Goal: Task Accomplishment & Management: Use online tool/utility

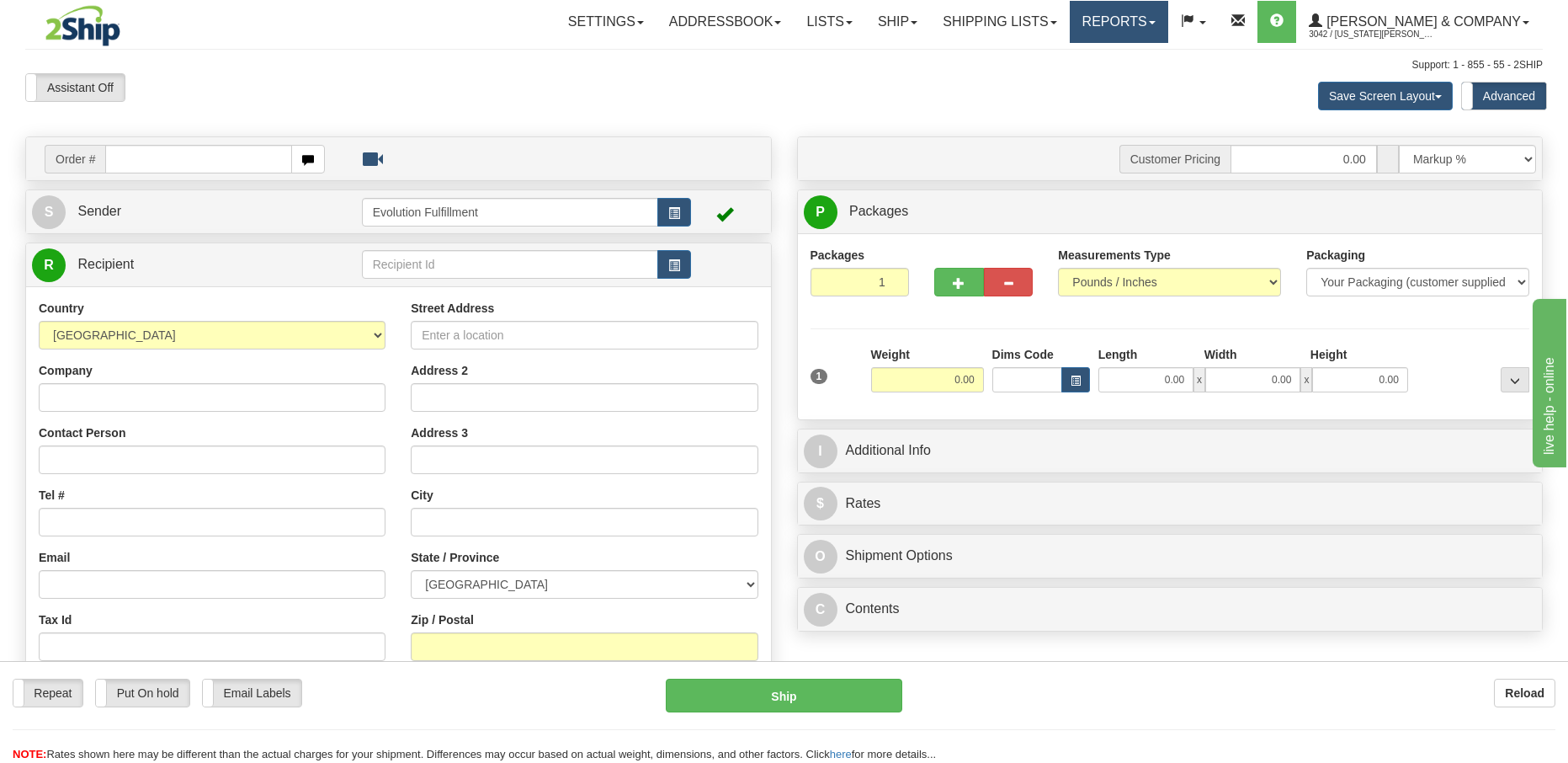
click at [1168, 23] on link "Reports" at bounding box center [1119, 22] width 98 height 42
click at [1158, 62] on link "Standard" at bounding box center [1091, 59] width 154 height 22
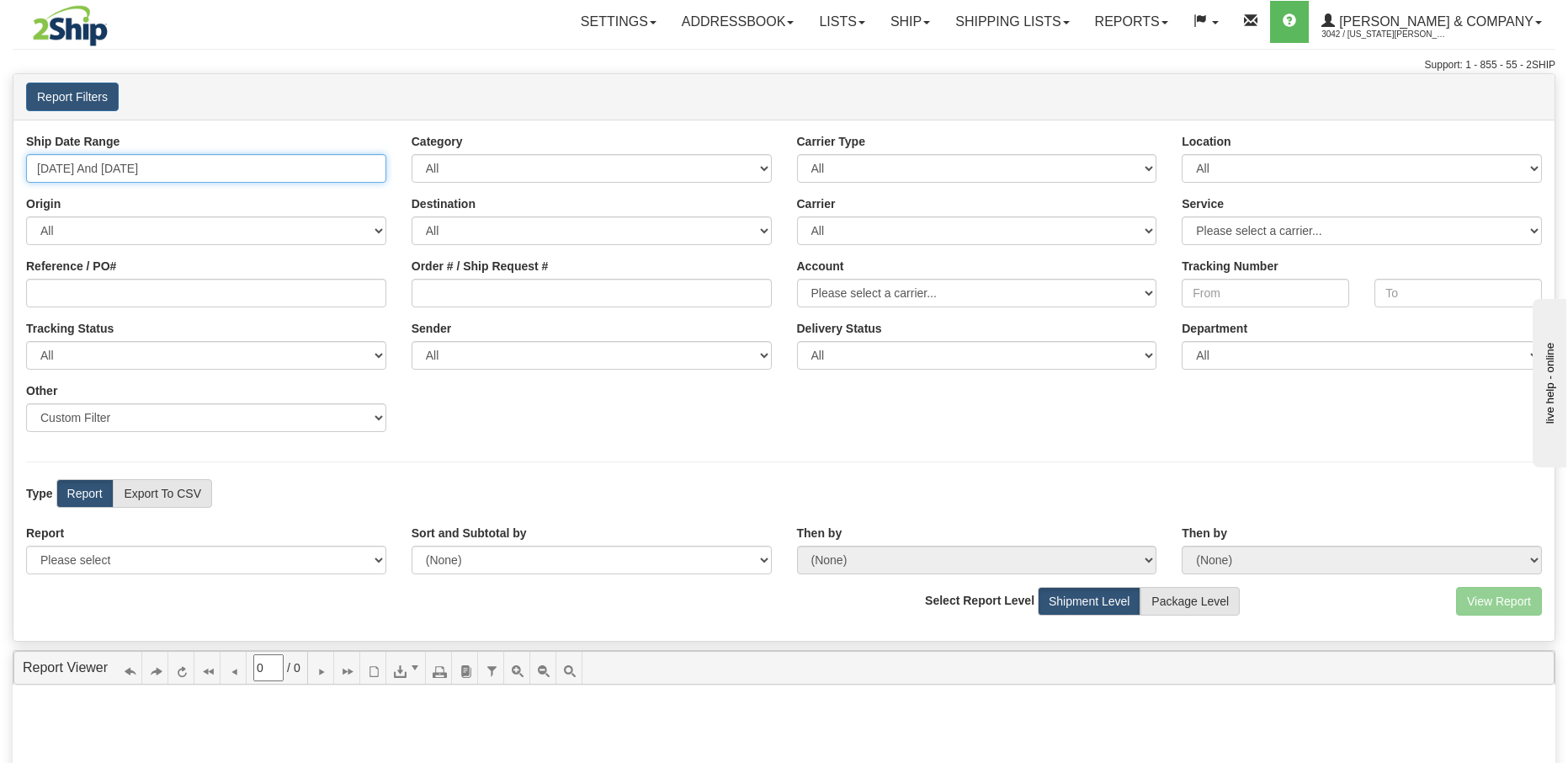
click at [282, 157] on input "[DATE] And [DATE]" at bounding box center [206, 169] width 361 height 29
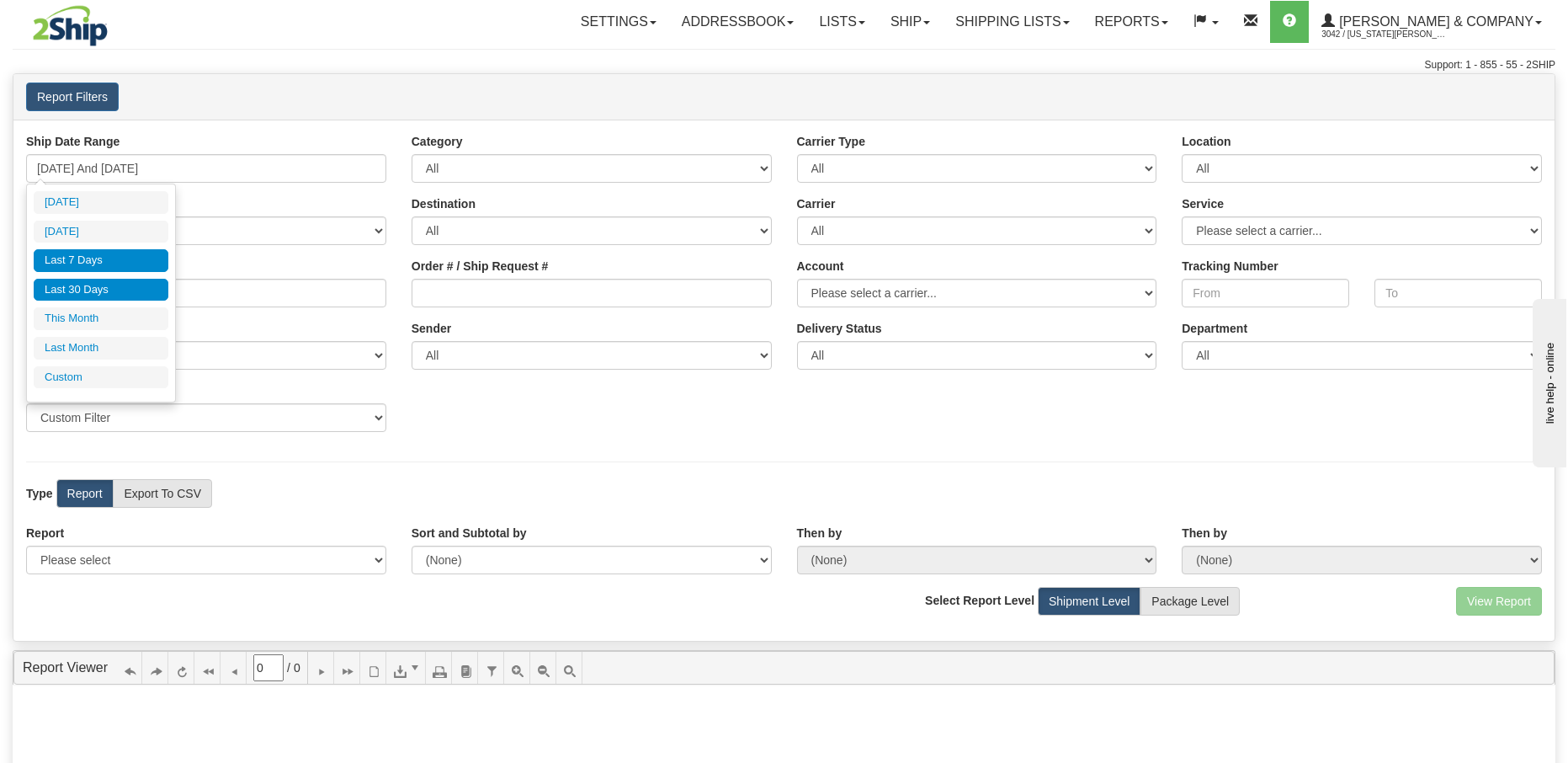
click at [98, 282] on li "Last 30 Days" at bounding box center [101, 290] width 134 height 23
type input "[DATE] And [DATE]"
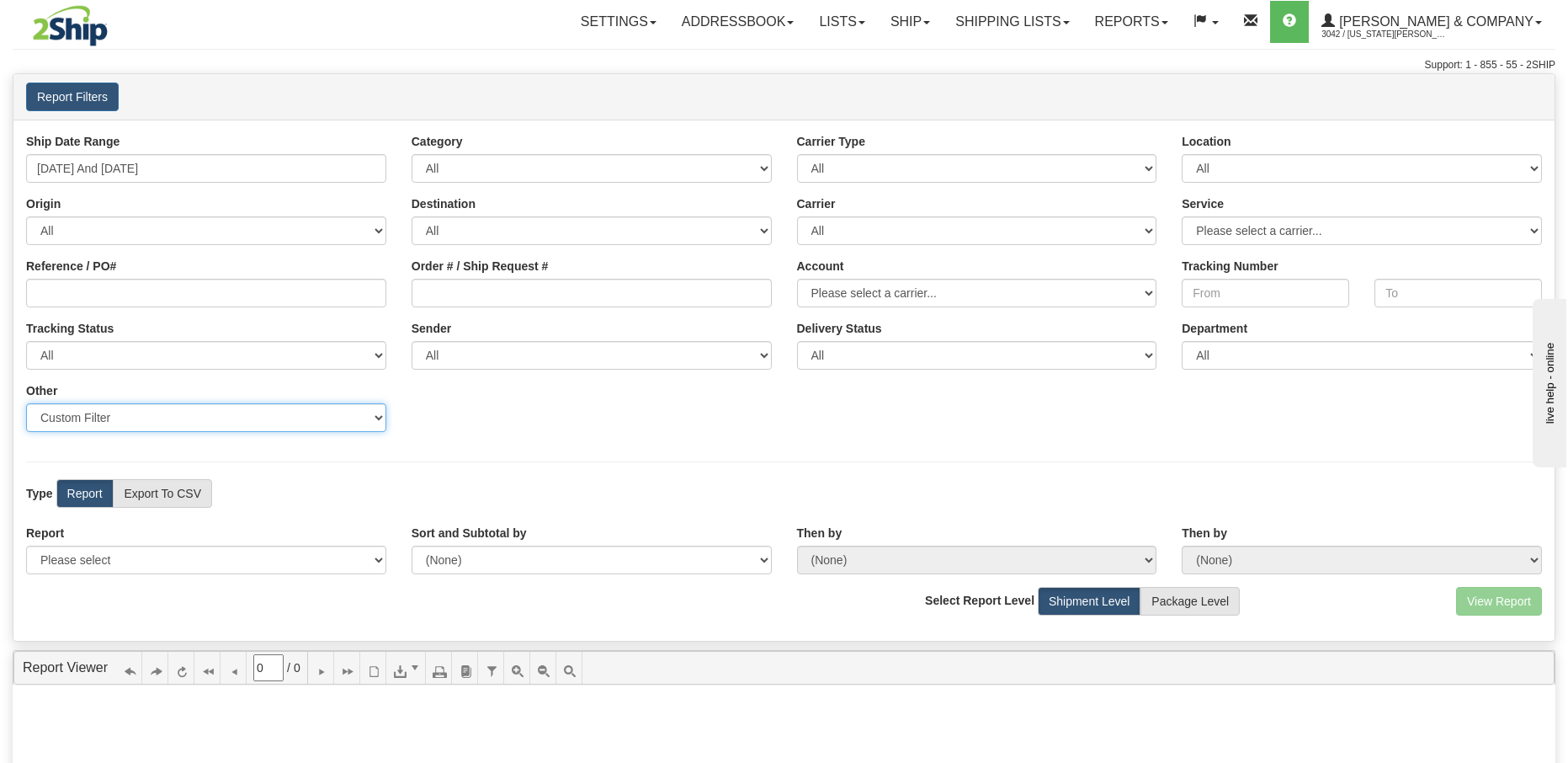
click at [191, 424] on select "Sender Company Sender Contact Sender Country Sender State Sender City Sender Zi…" at bounding box center [206, 418] width 361 height 29
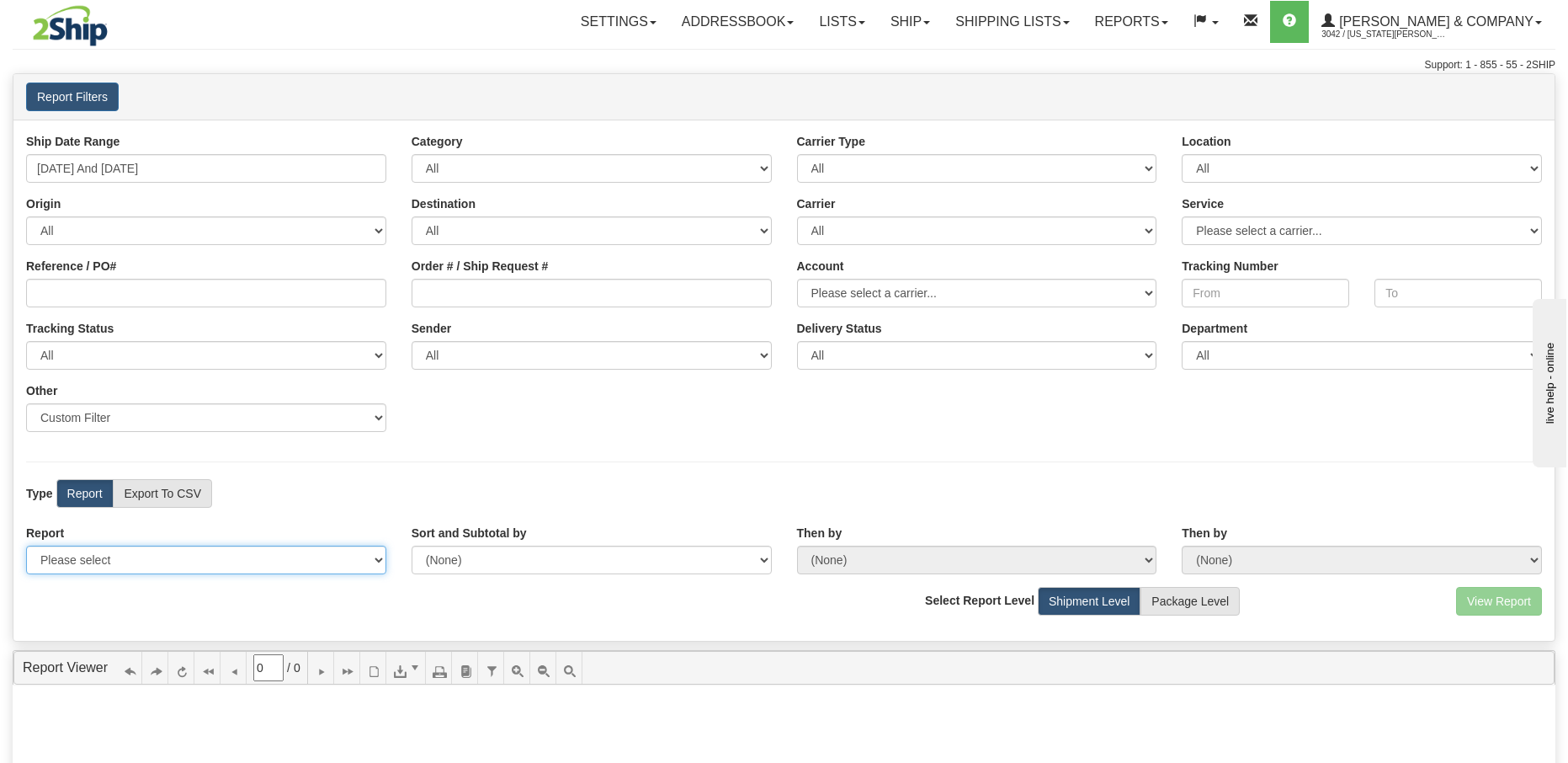
click at [264, 557] on select "Please select 1 Line Shipment Report Address Detail Basic Shipment Overview Can…" at bounding box center [206, 560] width 361 height 29
select select "Users\Tracking Detail.trdx"
click at [26, 545] on select "Please select 1 Line Shipment Report Address Detail Basic Shipment Overview Can…" at bounding box center [206, 560] width 361 height 29
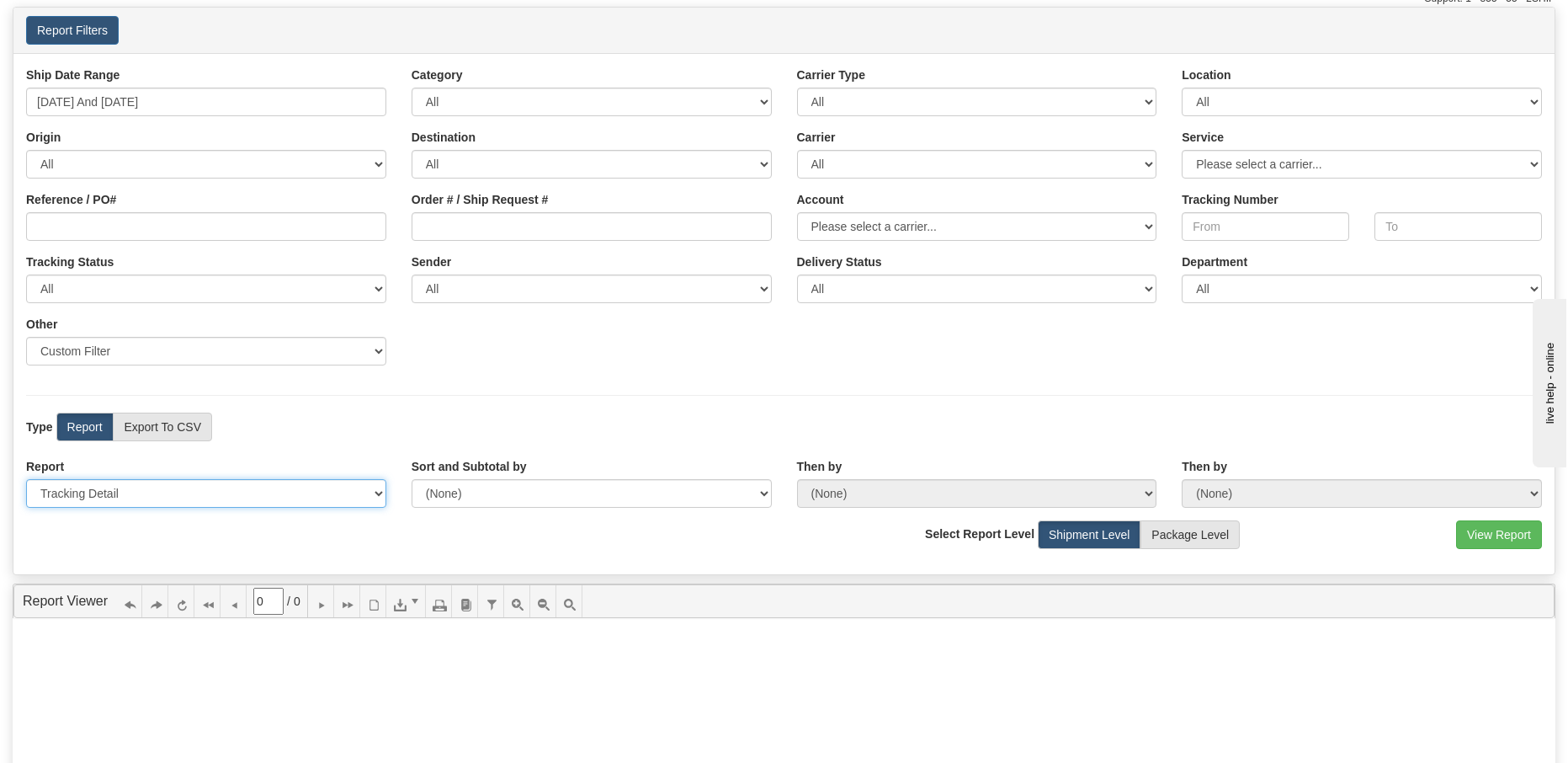
scroll to position [103, 0]
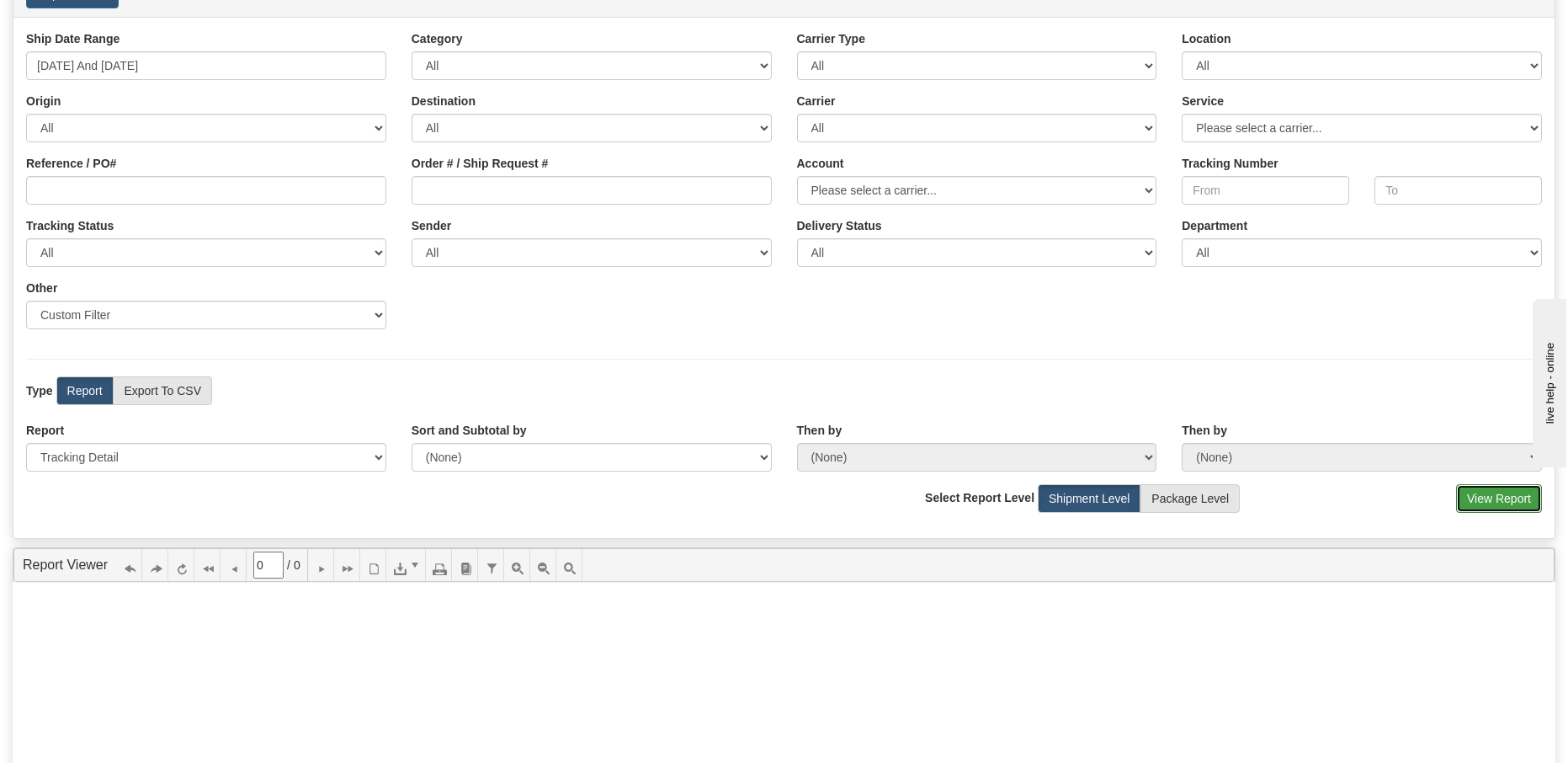
click at [1495, 500] on button "View Report" at bounding box center [1499, 499] width 86 height 29
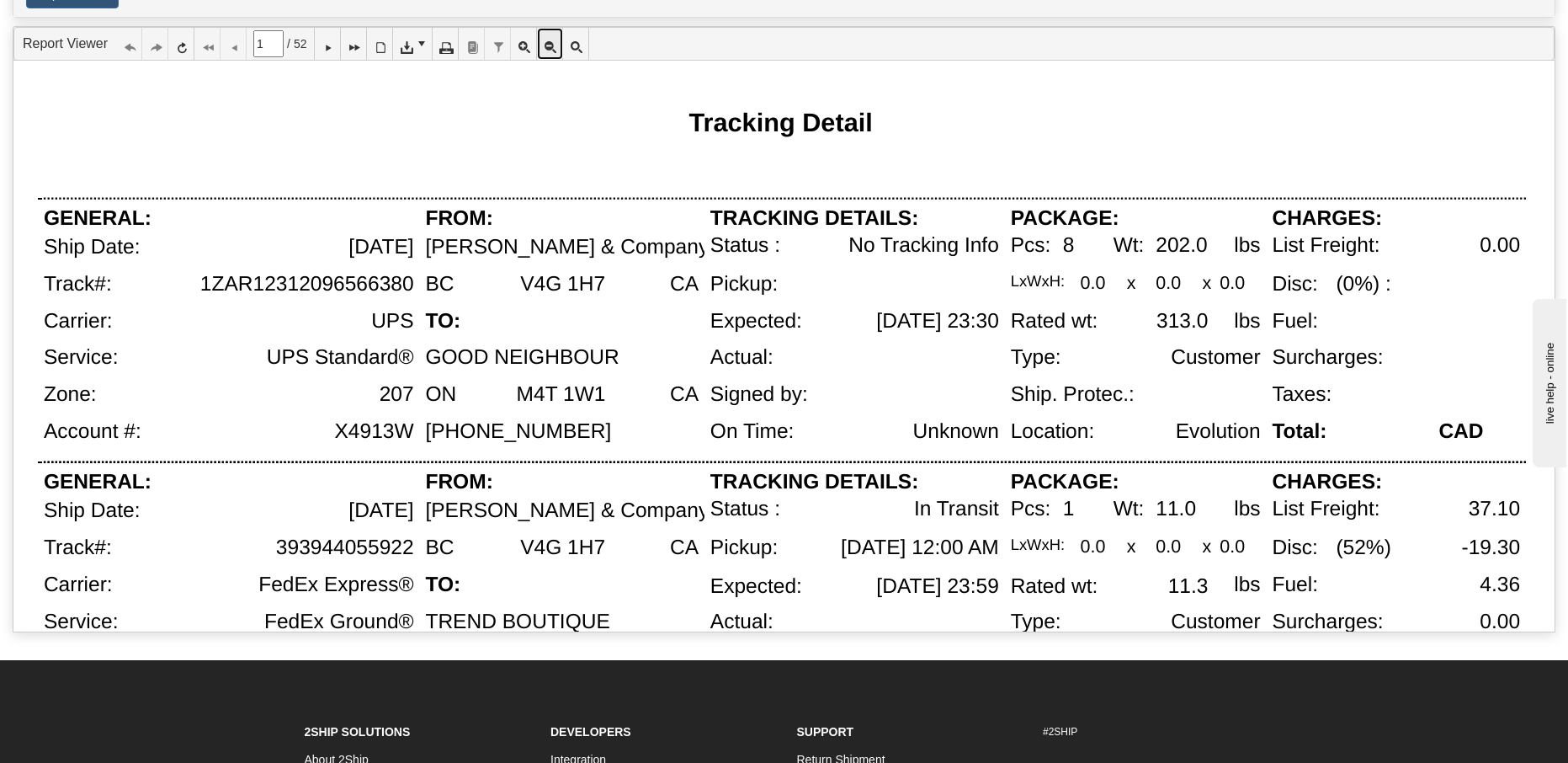
click at [556, 48] on icon at bounding box center [550, 44] width 12 height 12
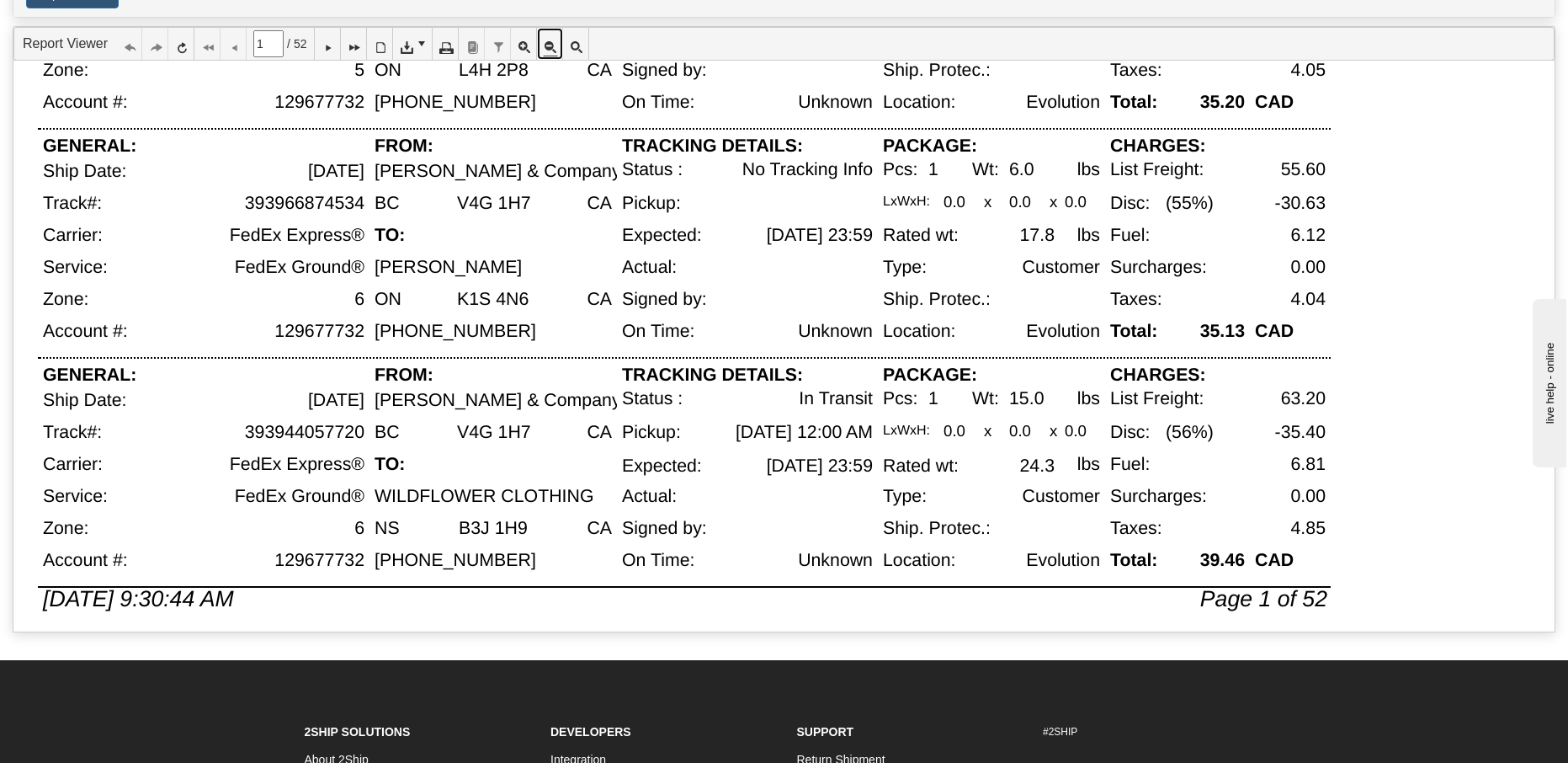
scroll to position [983, 0]
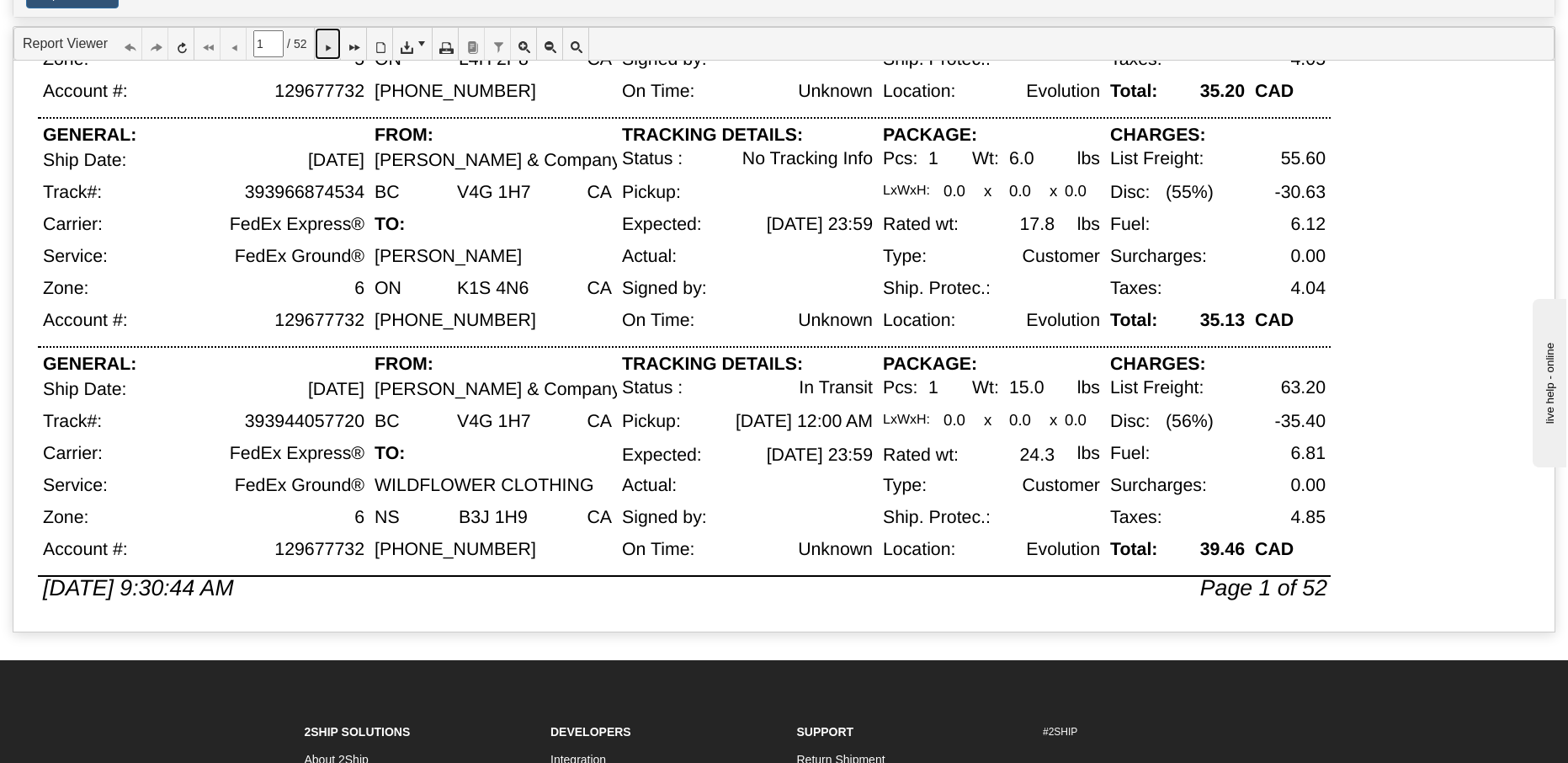
click at [333, 47] on icon at bounding box center [327, 44] width 12 height 12
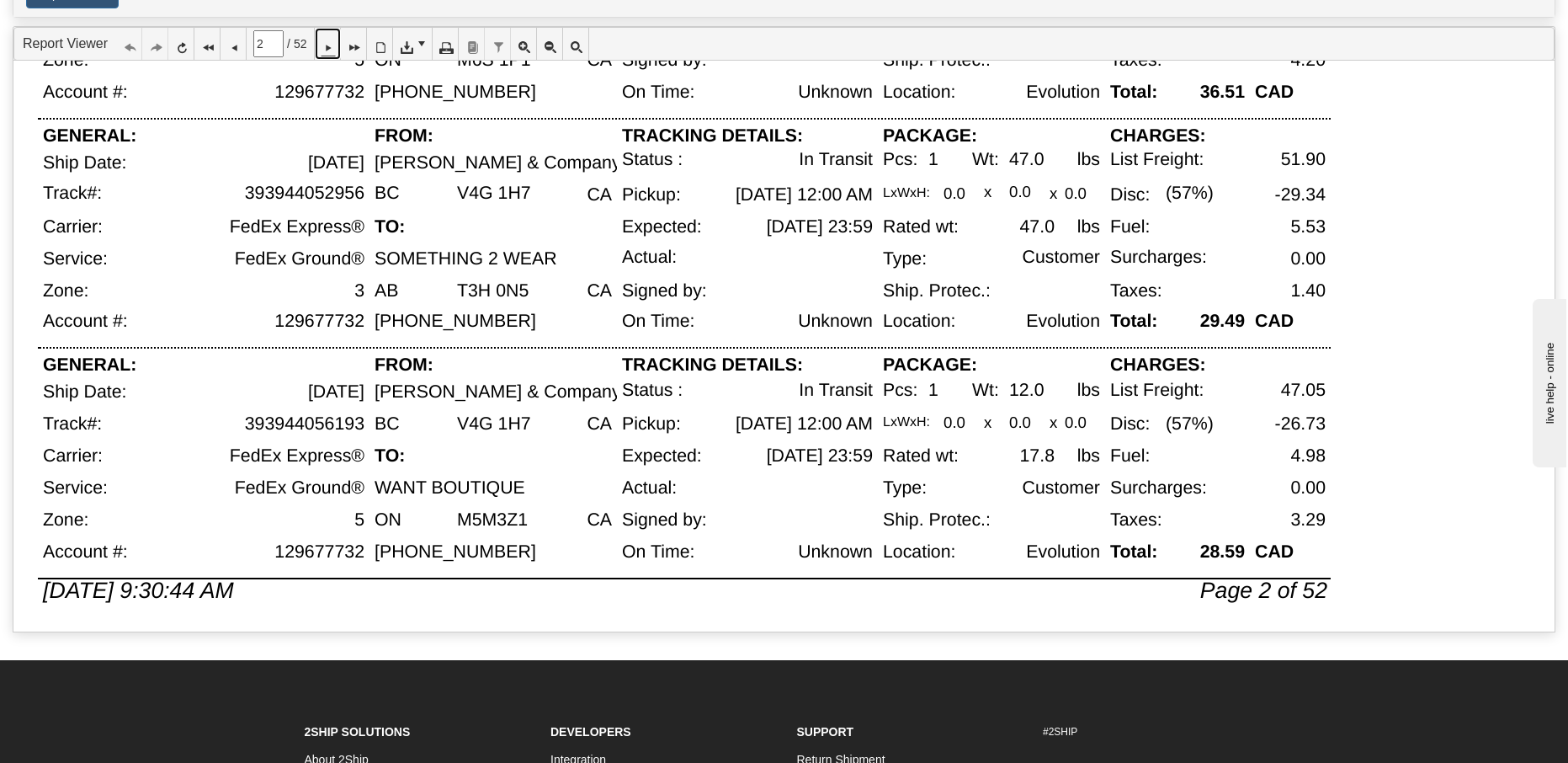
scroll to position [919, 0]
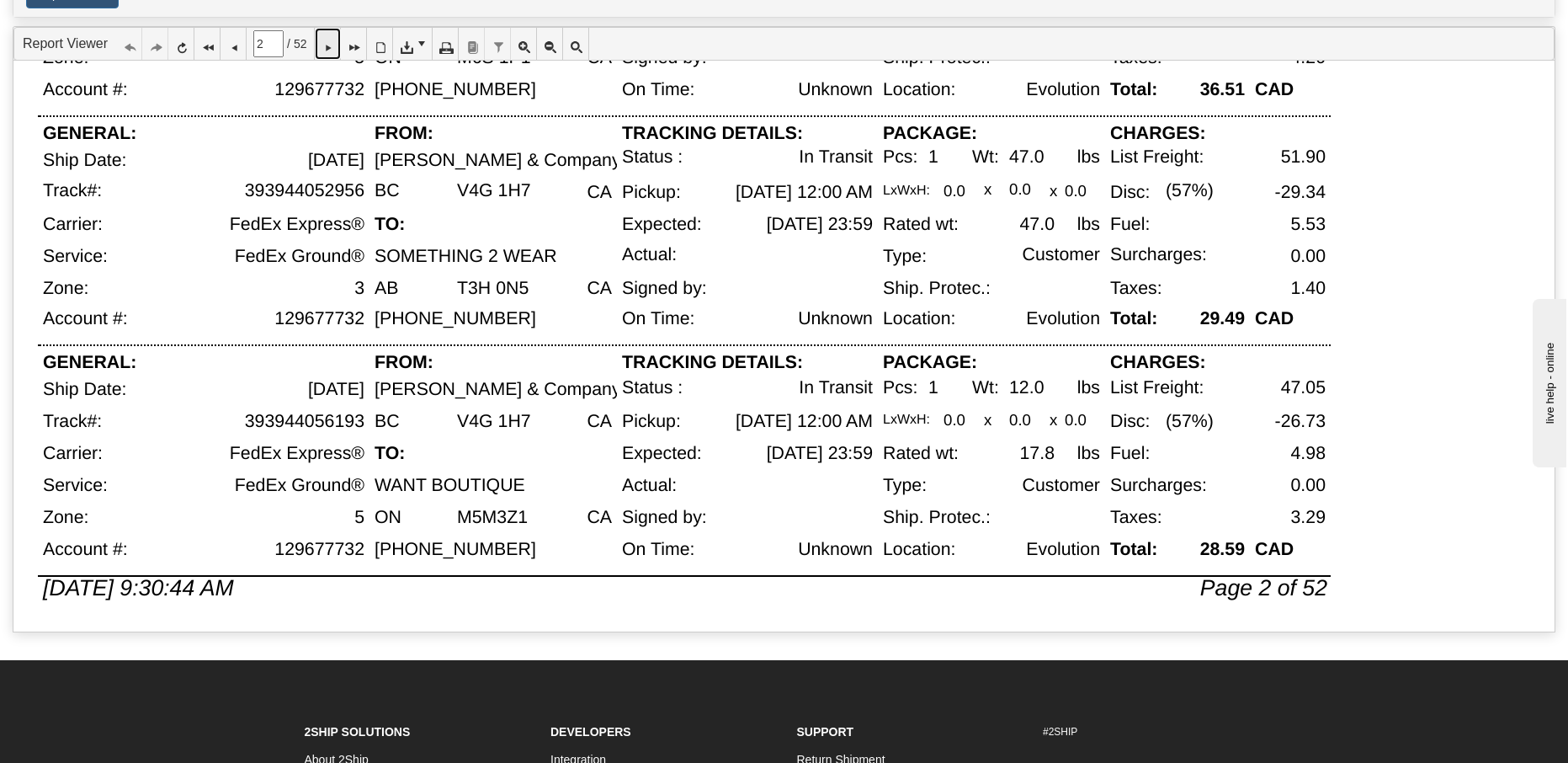
click at [333, 50] on icon at bounding box center [327, 44] width 12 height 12
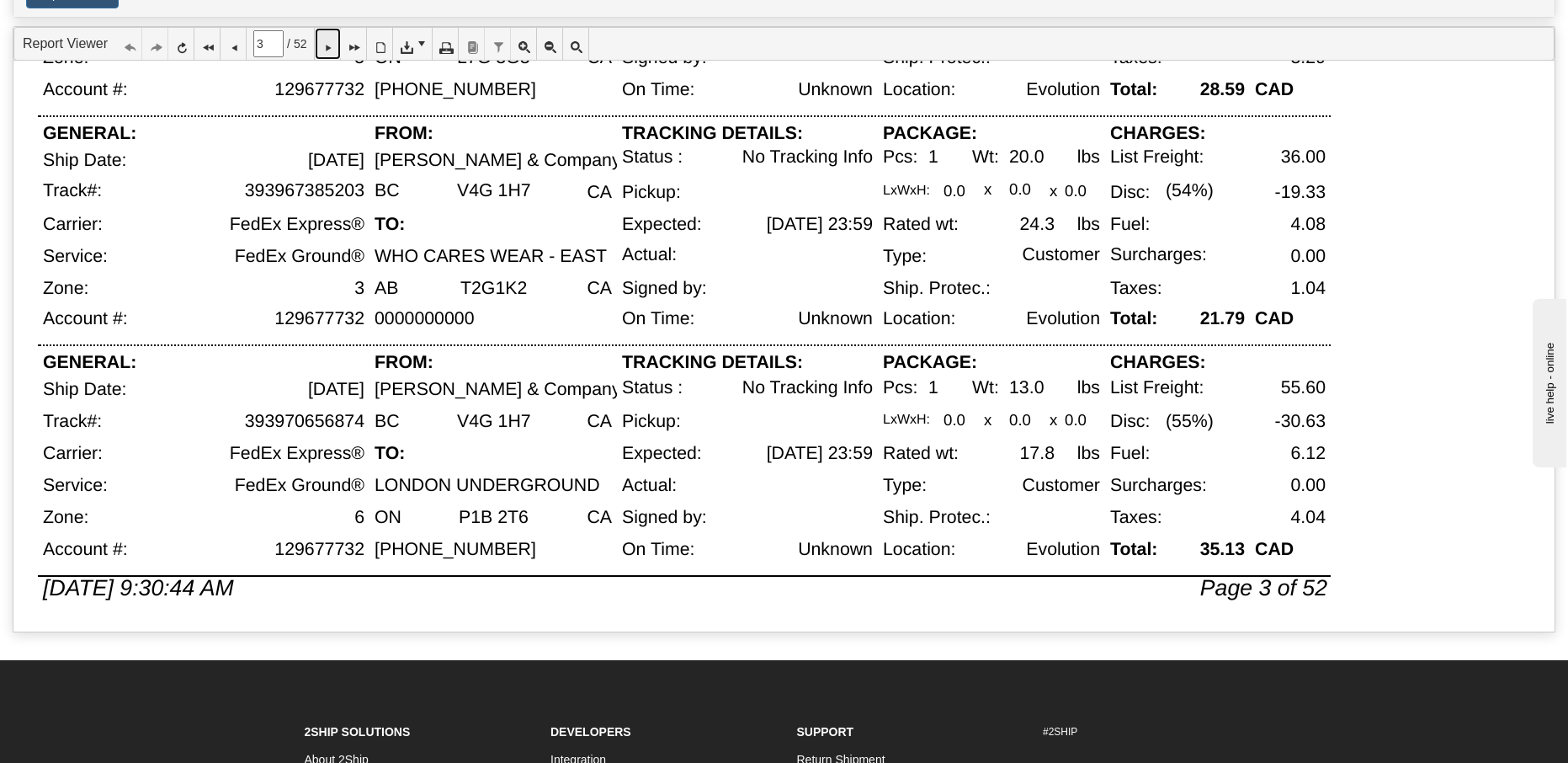
click at [333, 50] on icon at bounding box center [327, 44] width 12 height 12
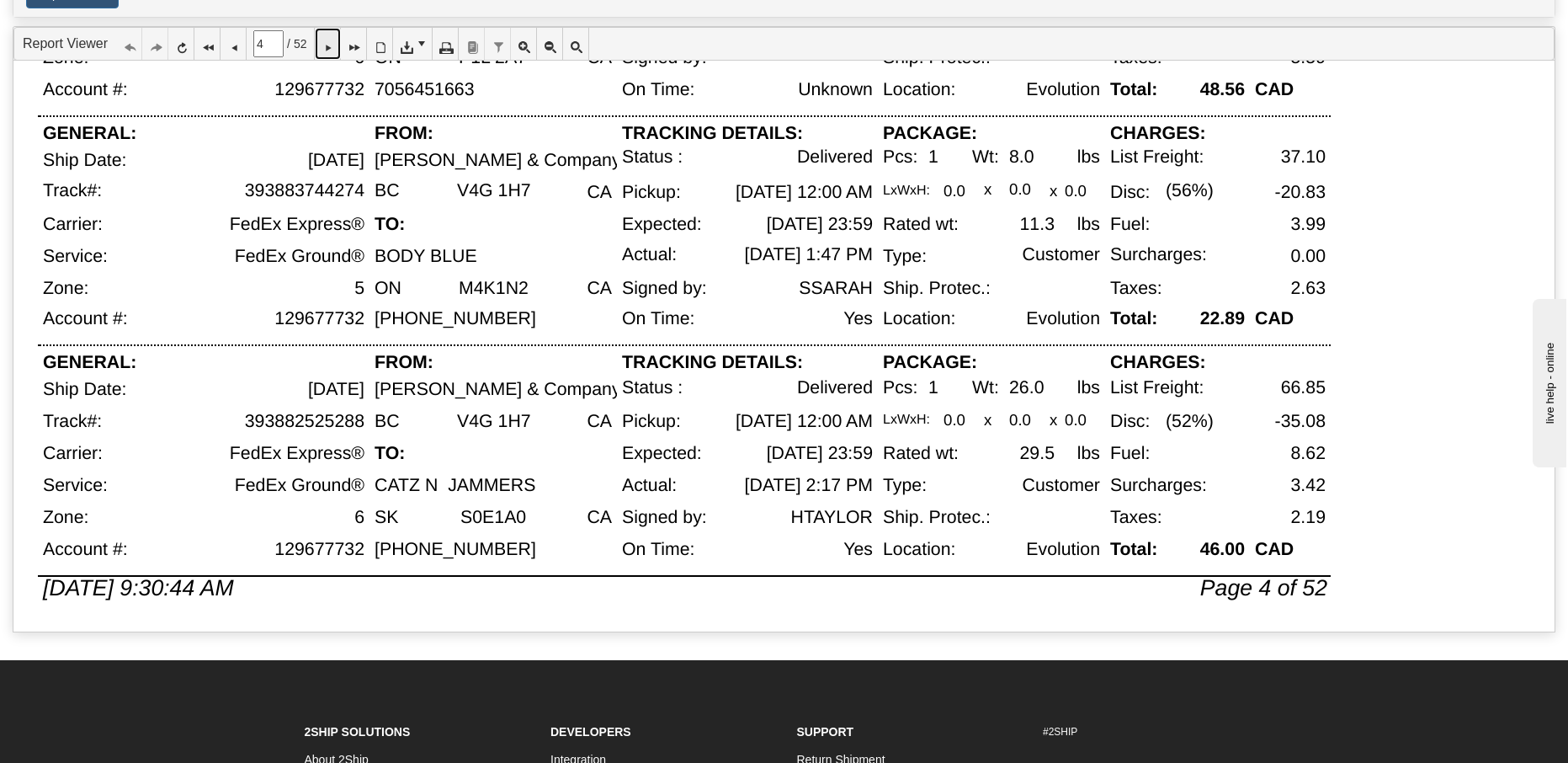
click at [333, 46] on icon at bounding box center [327, 44] width 12 height 12
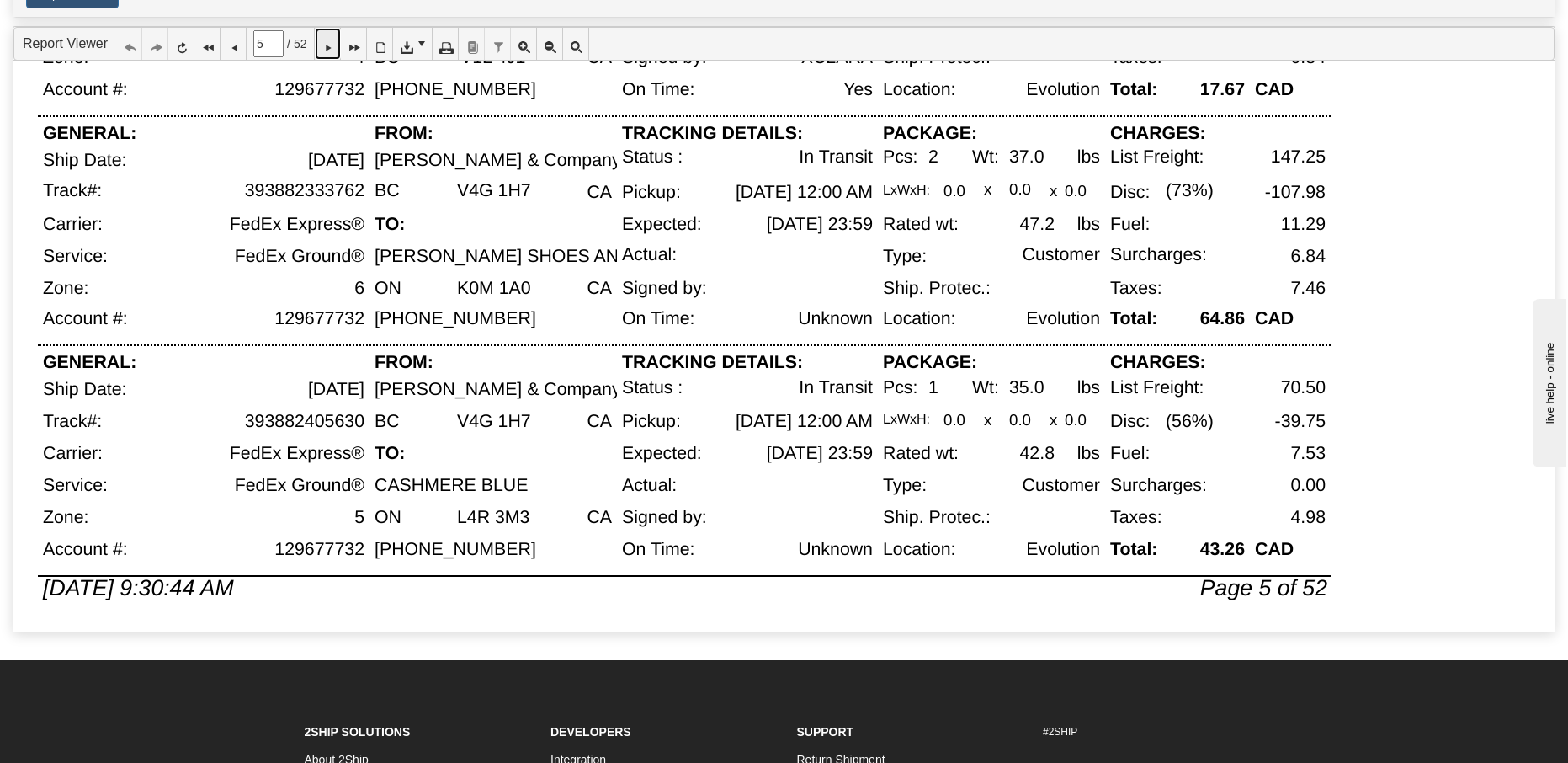
click at [333, 43] on icon at bounding box center [327, 44] width 12 height 12
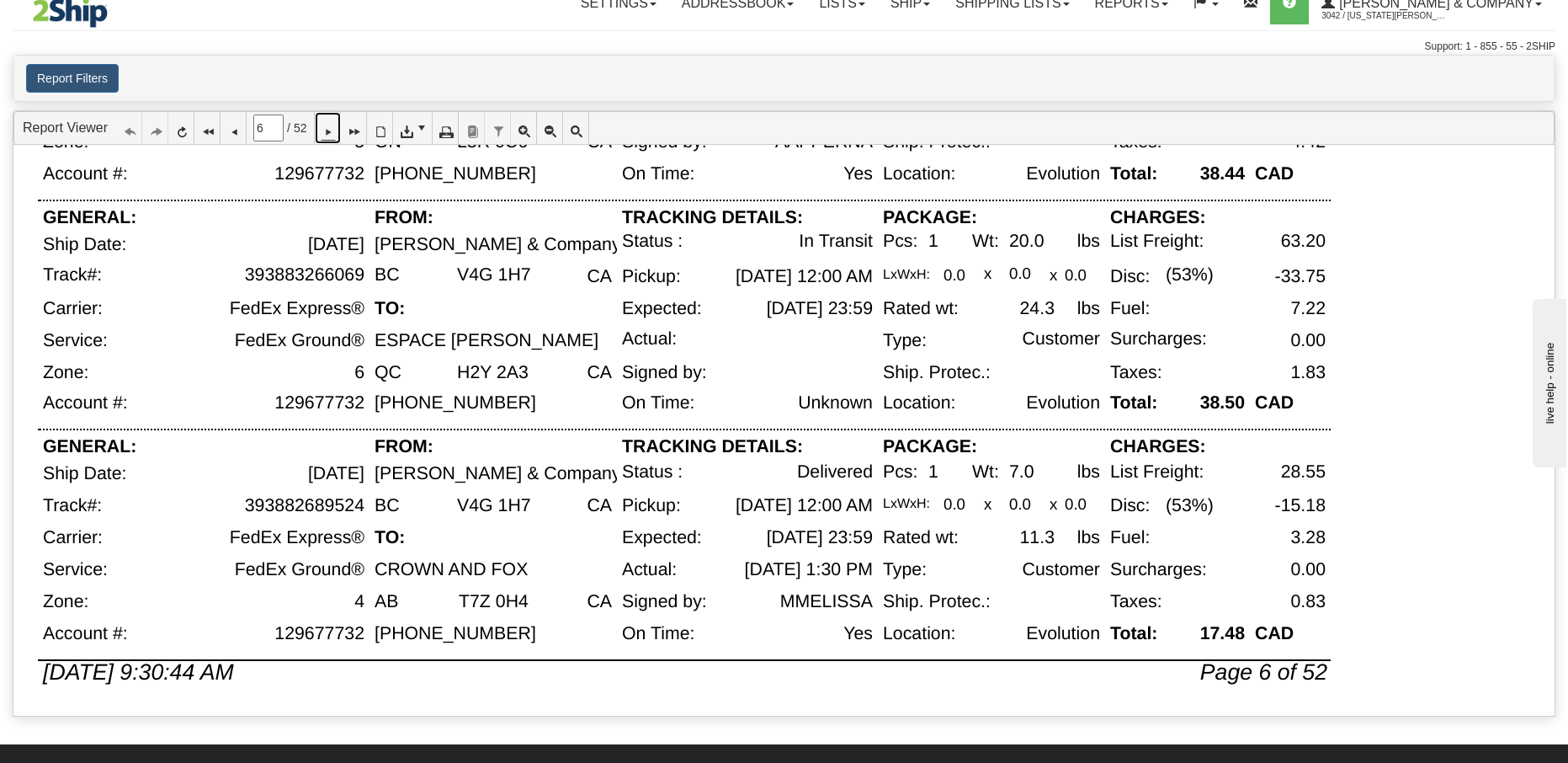
scroll to position [0, 0]
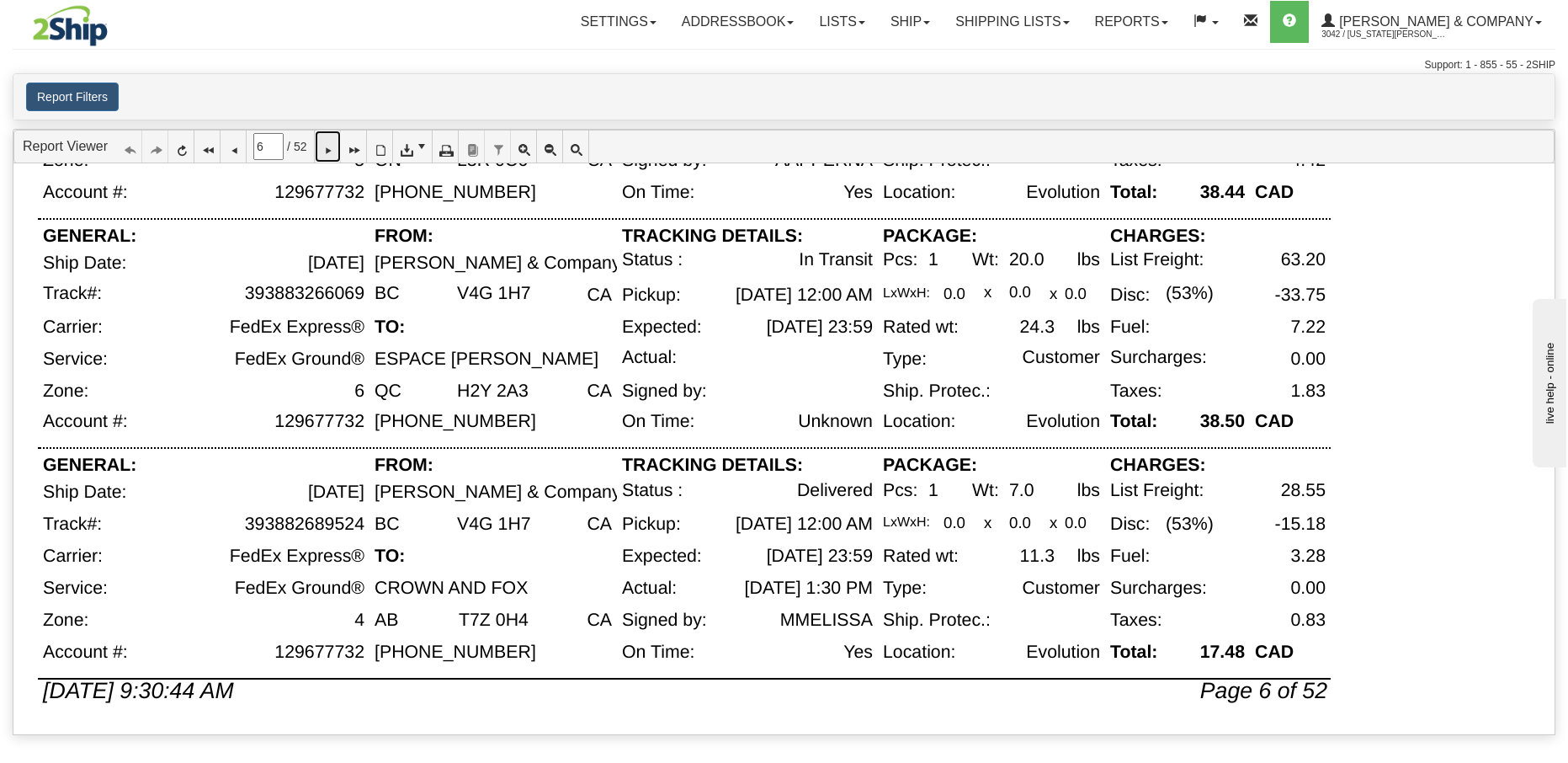
click at [333, 153] on icon at bounding box center [327, 146] width 12 height 12
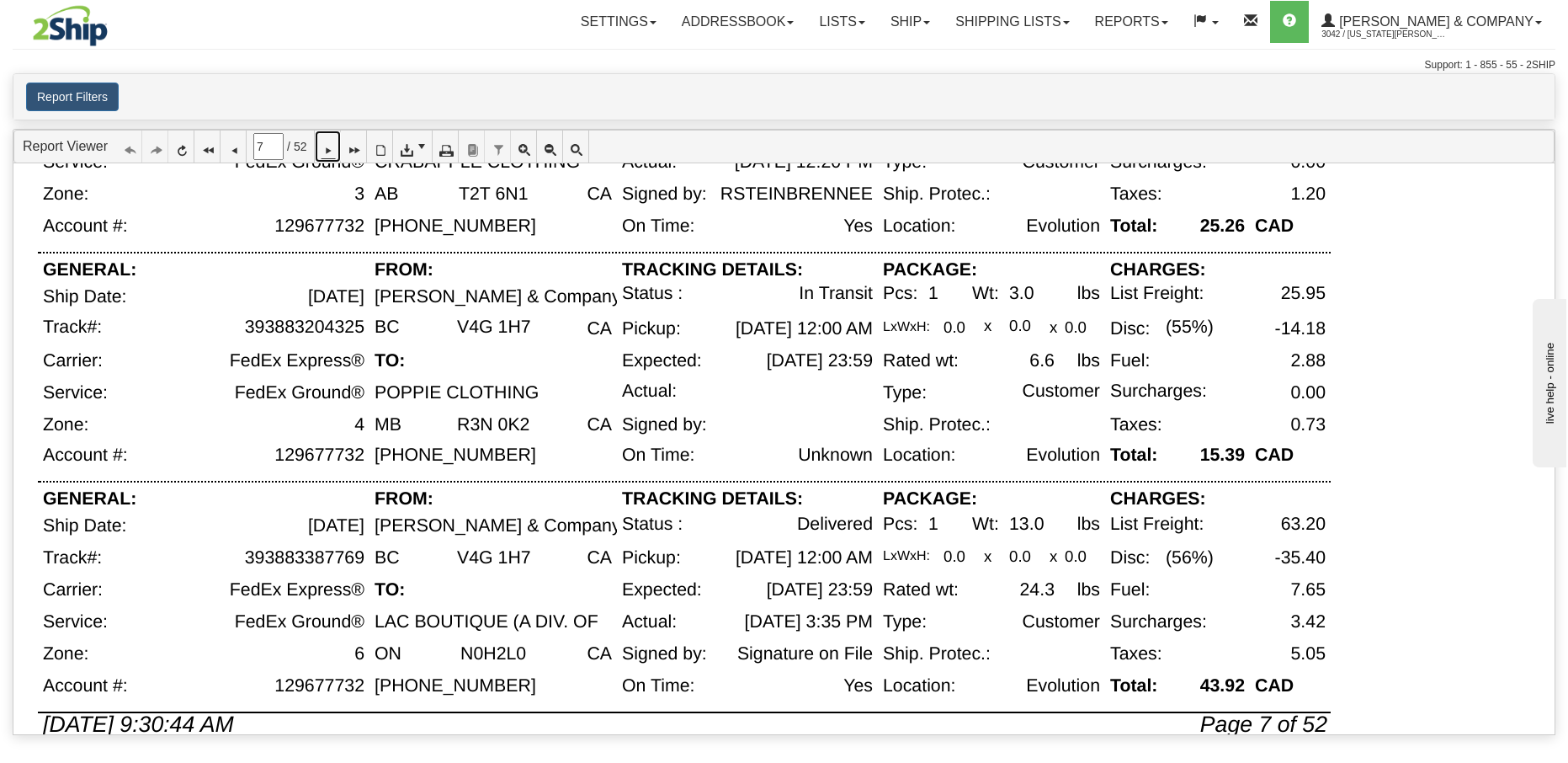
scroll to position [919, 0]
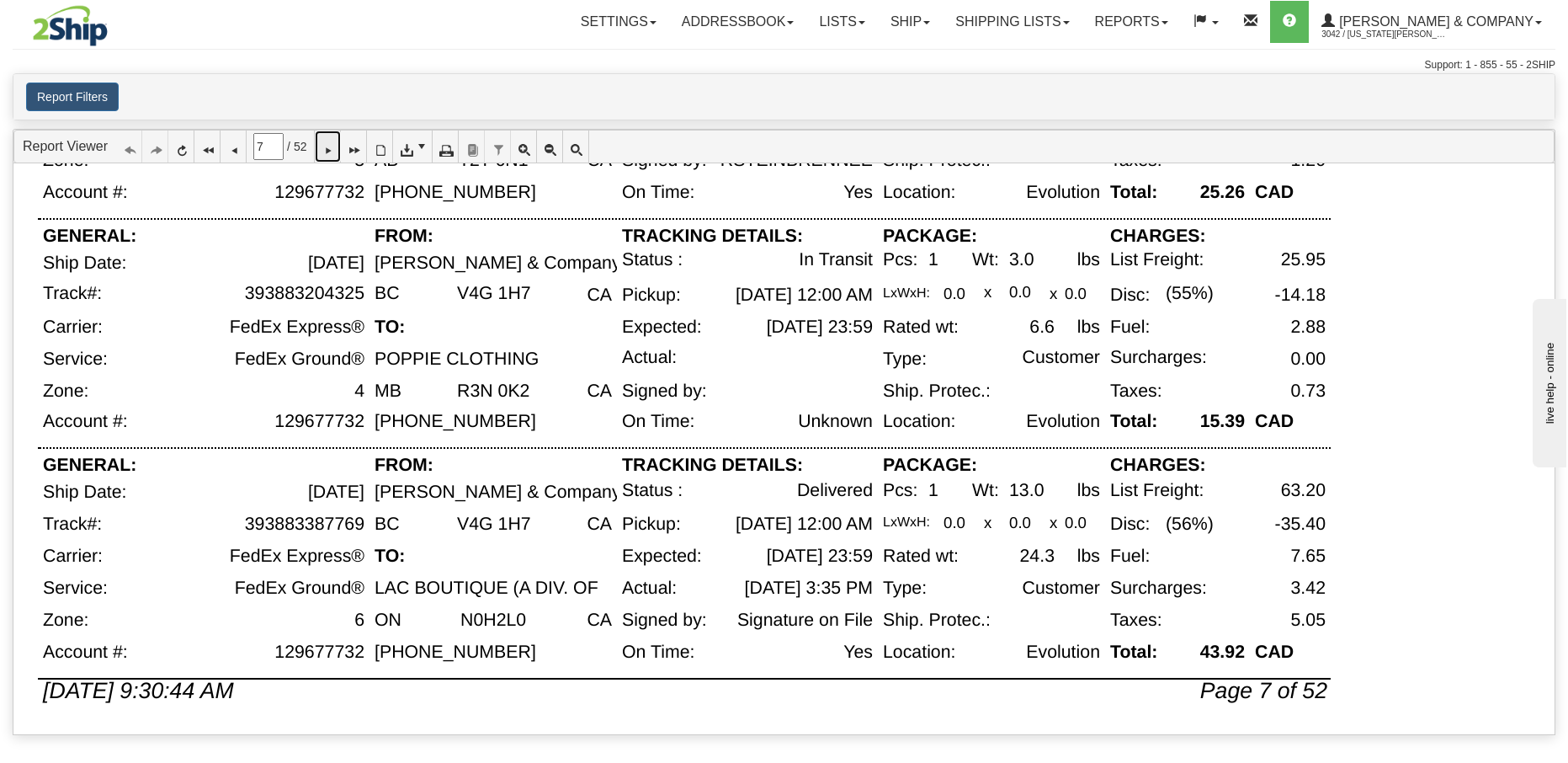
click at [333, 148] on icon at bounding box center [327, 146] width 12 height 12
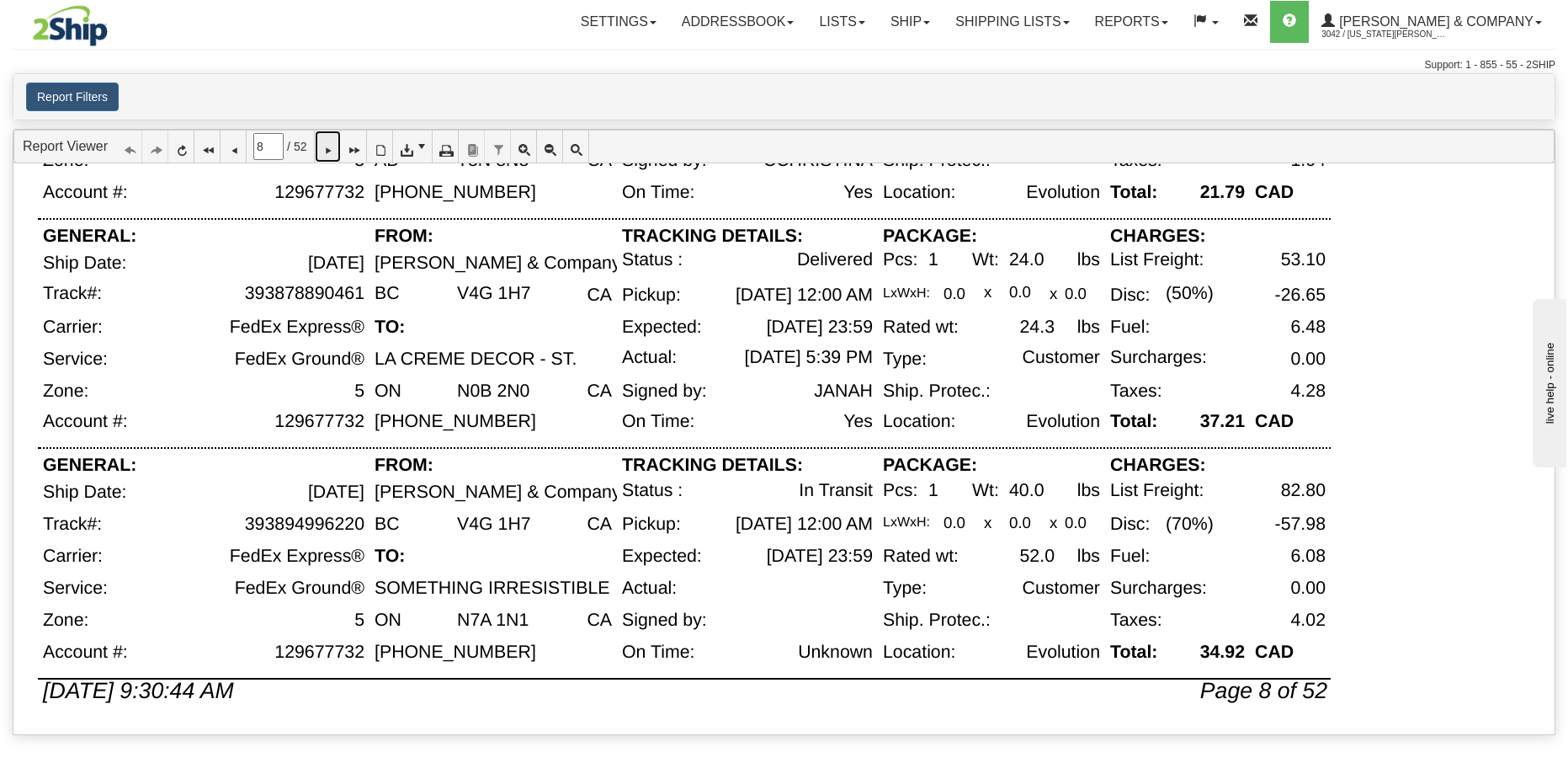
click at [339, 139] on link at bounding box center [328, 146] width 26 height 32
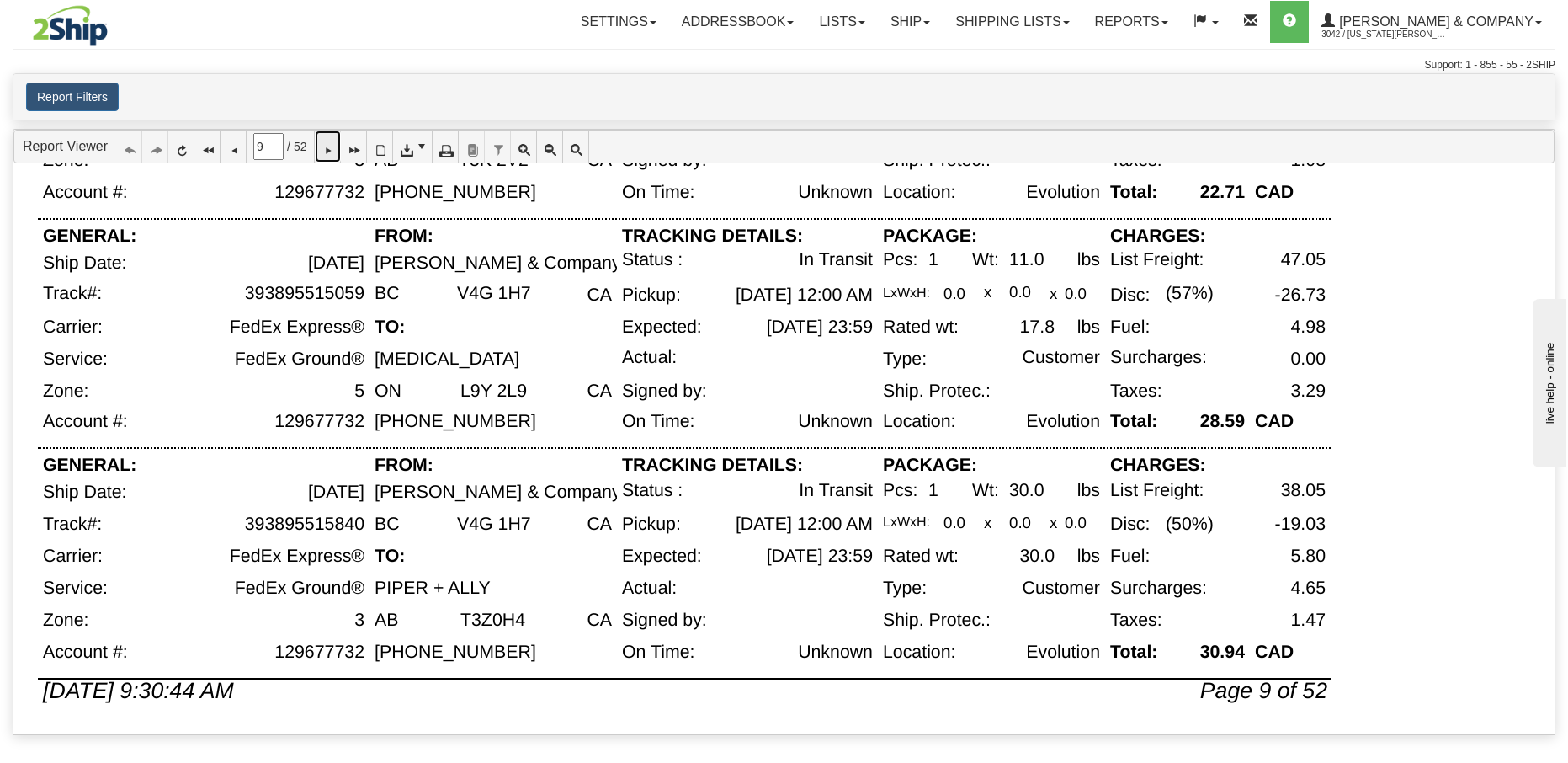
click at [333, 142] on icon at bounding box center [327, 146] width 12 height 12
click at [333, 153] on icon at bounding box center [327, 146] width 12 height 12
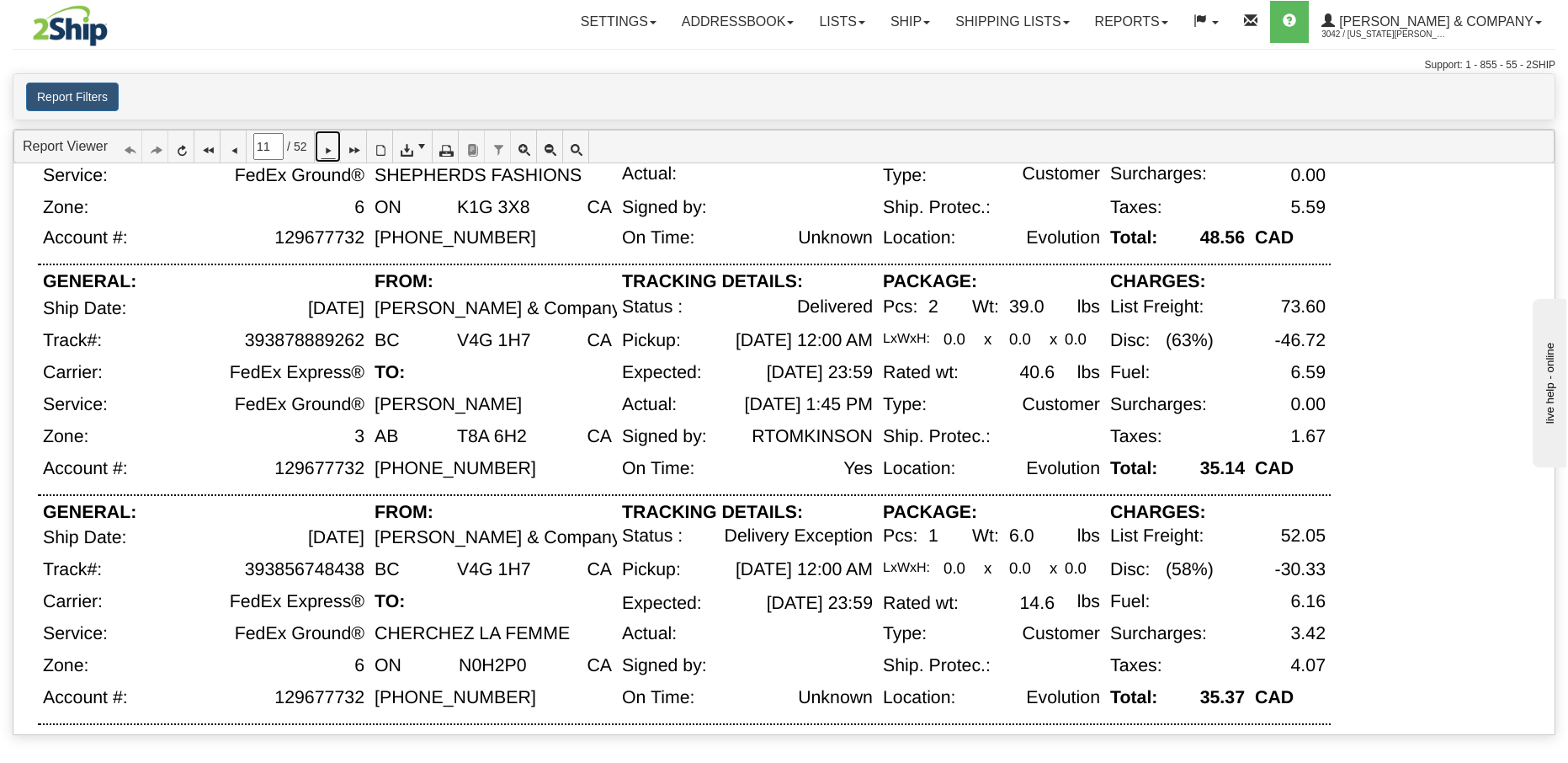
scroll to position [203, 0]
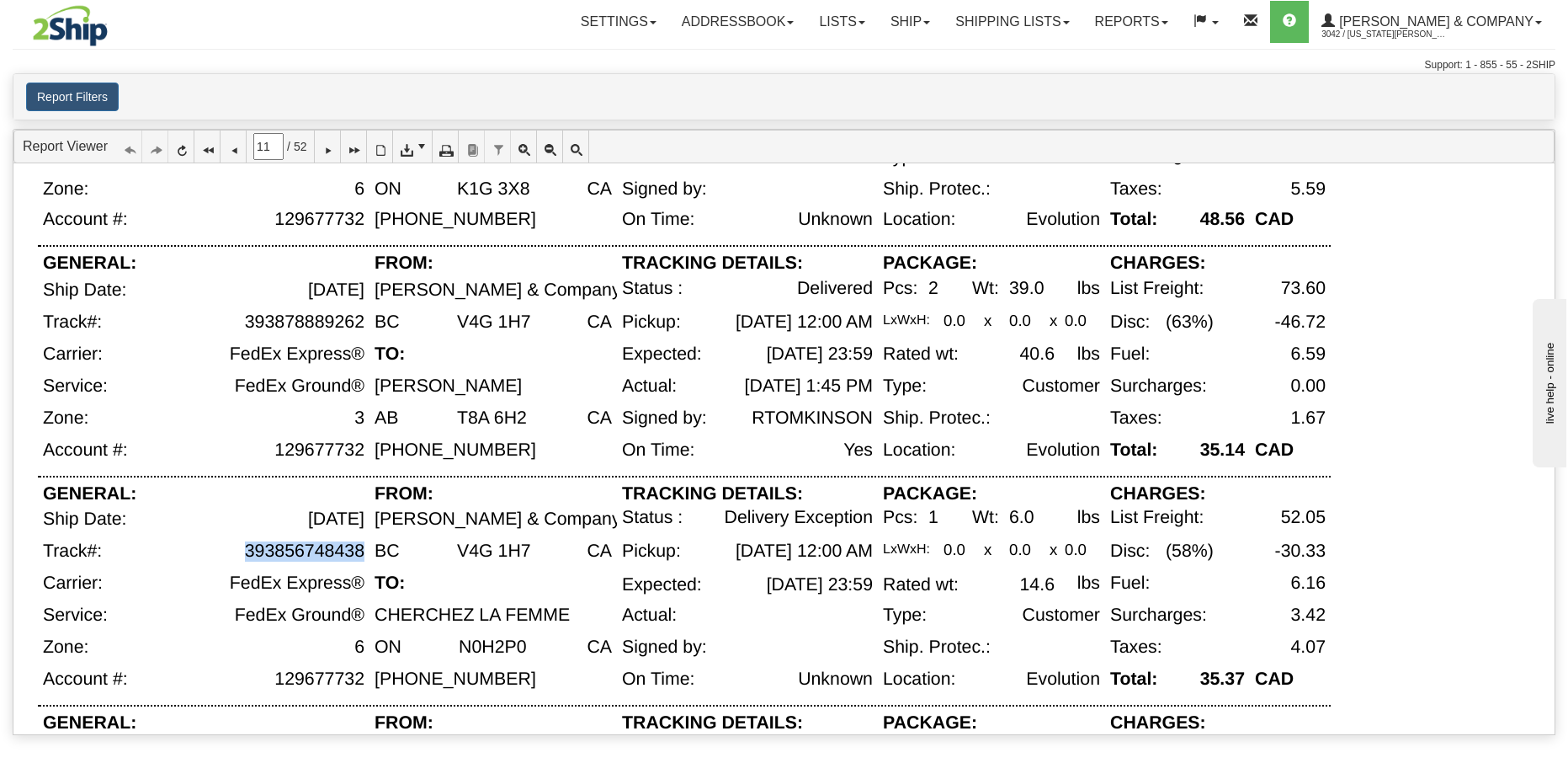
drag, startPoint x: 248, startPoint y: 553, endPoint x: 363, endPoint y: 552, distance: 115.0
click at [363, 552] on div "393856748438" at bounding box center [305, 551] width 120 height 20
copy div "393856748438"
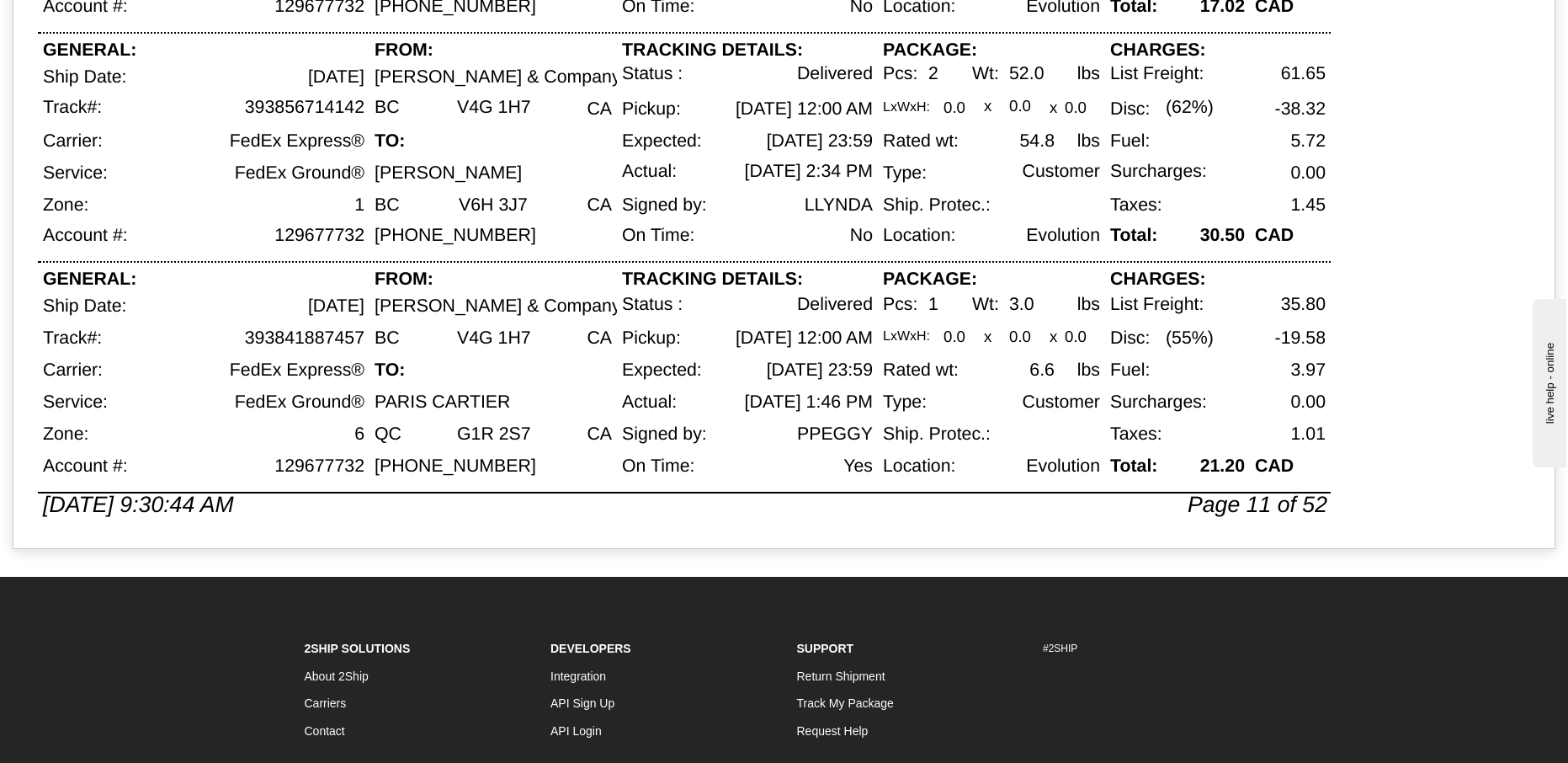
scroll to position [0, 0]
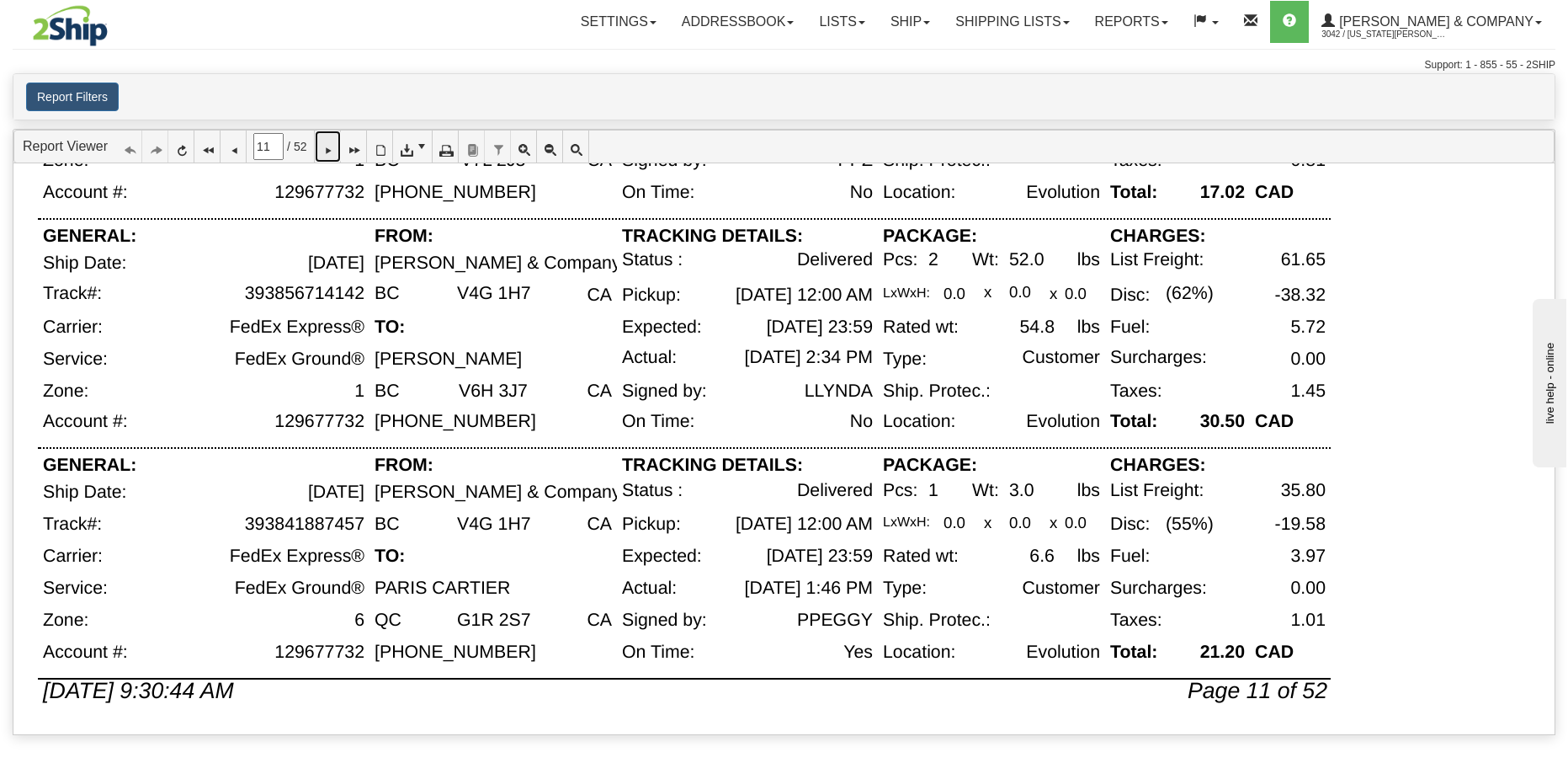
click at [333, 150] on icon at bounding box center [327, 146] width 12 height 12
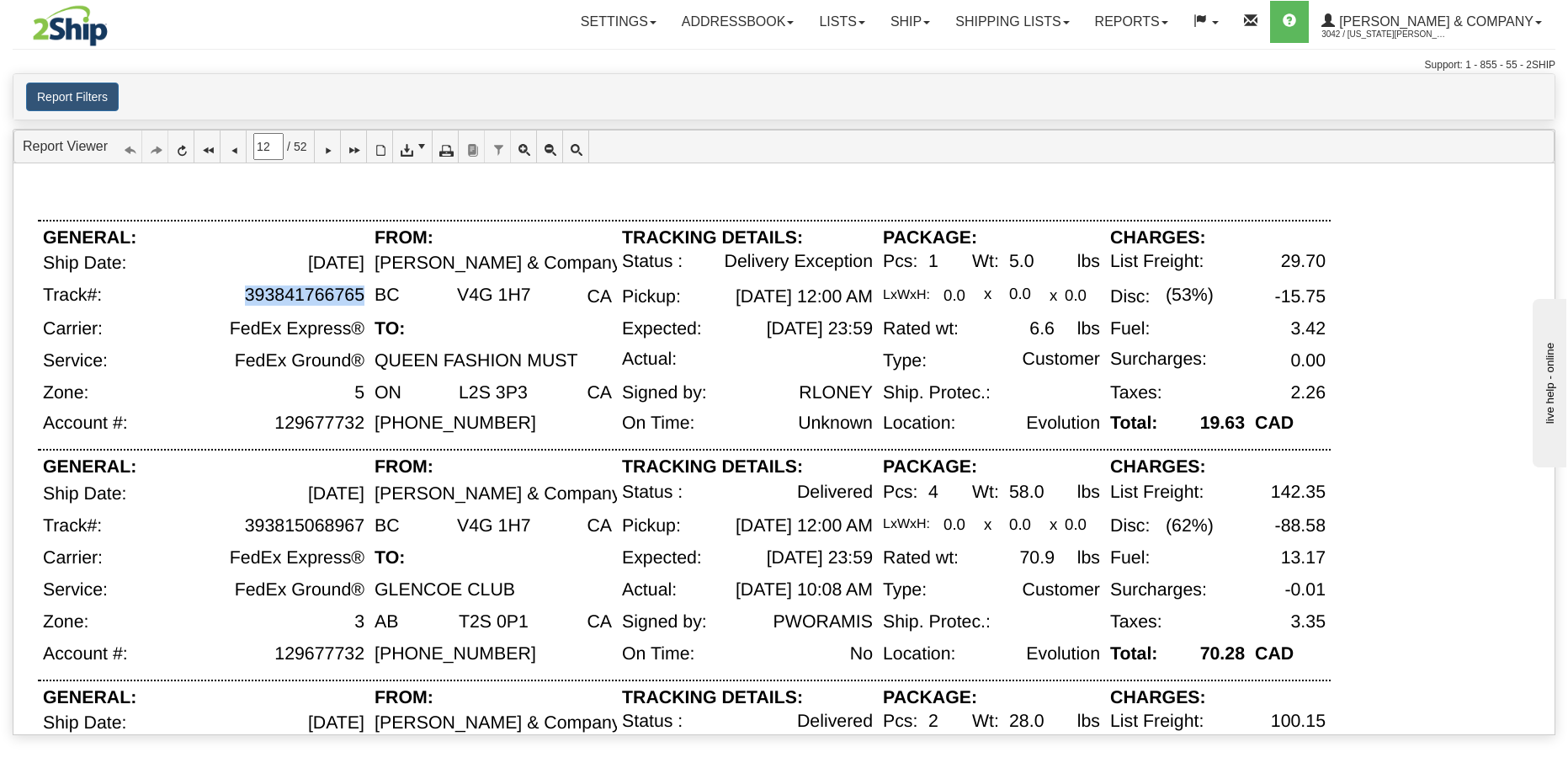
drag, startPoint x: 247, startPoint y: 294, endPoint x: 362, endPoint y: 296, distance: 115.0
click at [362, 296] on div "393841766765" at bounding box center [305, 295] width 120 height 20
copy div "393841766765"
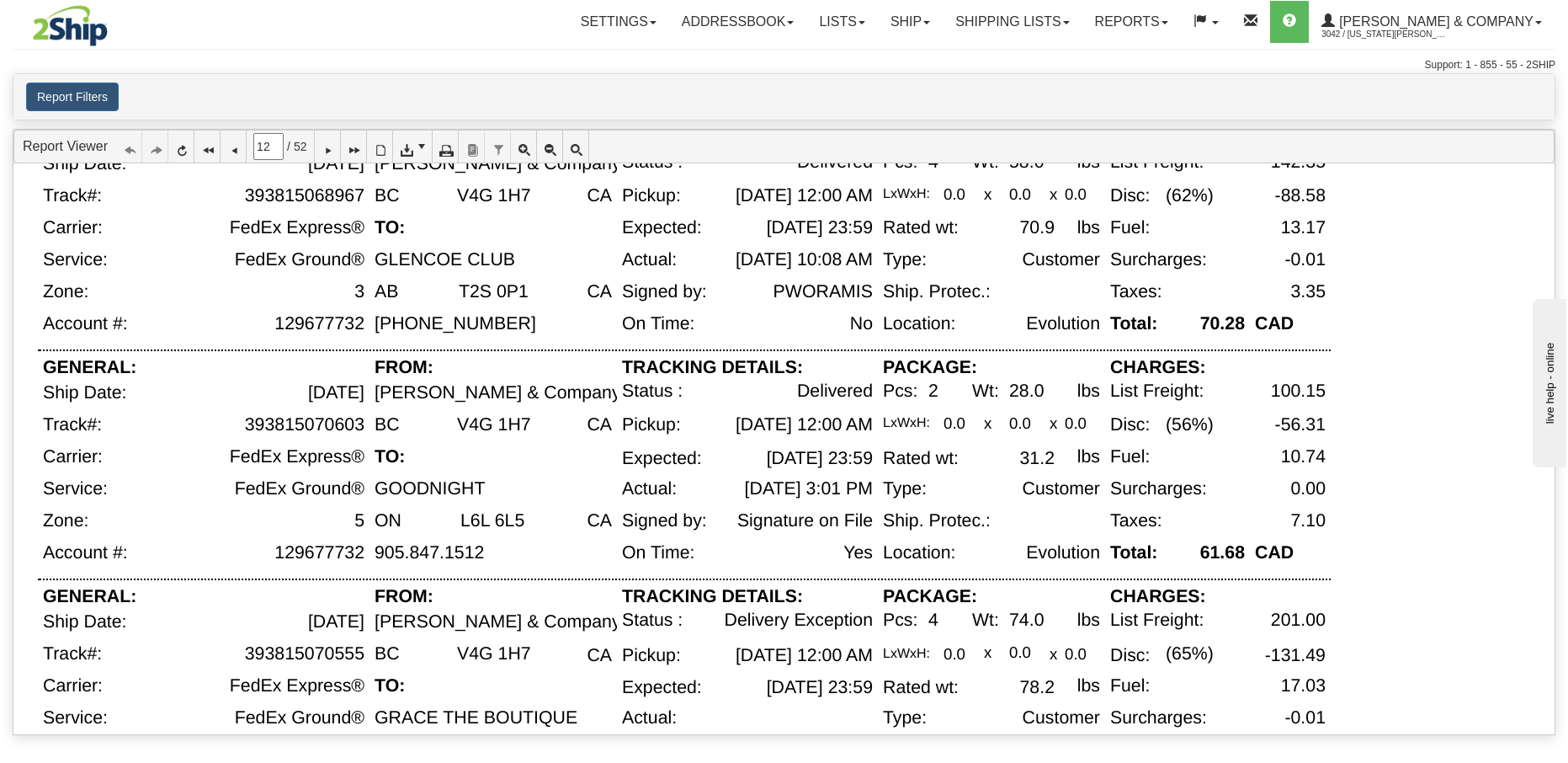
scroll to position [331, 0]
drag, startPoint x: 247, startPoint y: 650, endPoint x: 362, endPoint y: 651, distance: 115.0
click at [362, 651] on div "393815070555" at bounding box center [305, 653] width 120 height 20
copy div "393815070555"
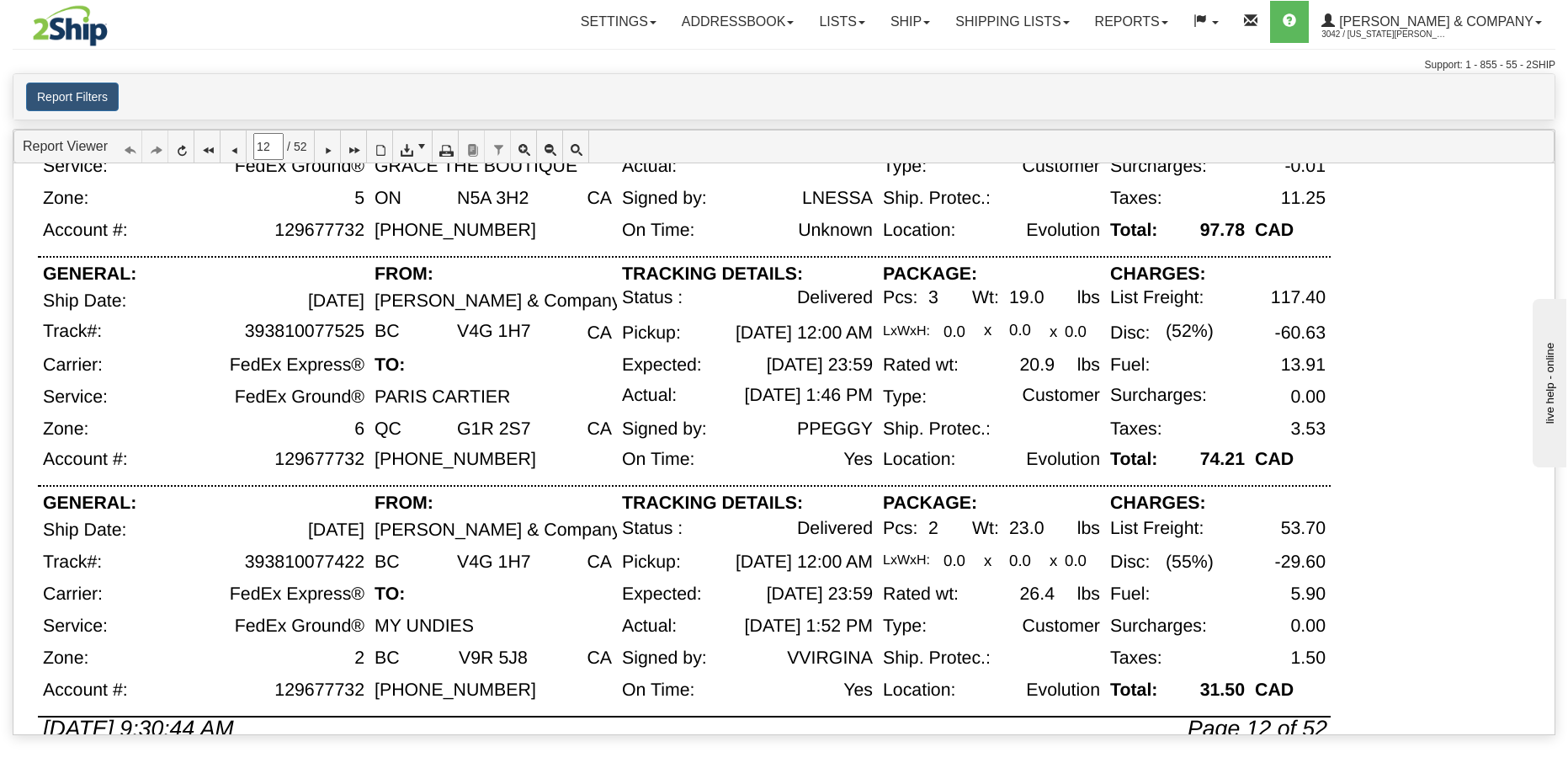
scroll to position [919, 0]
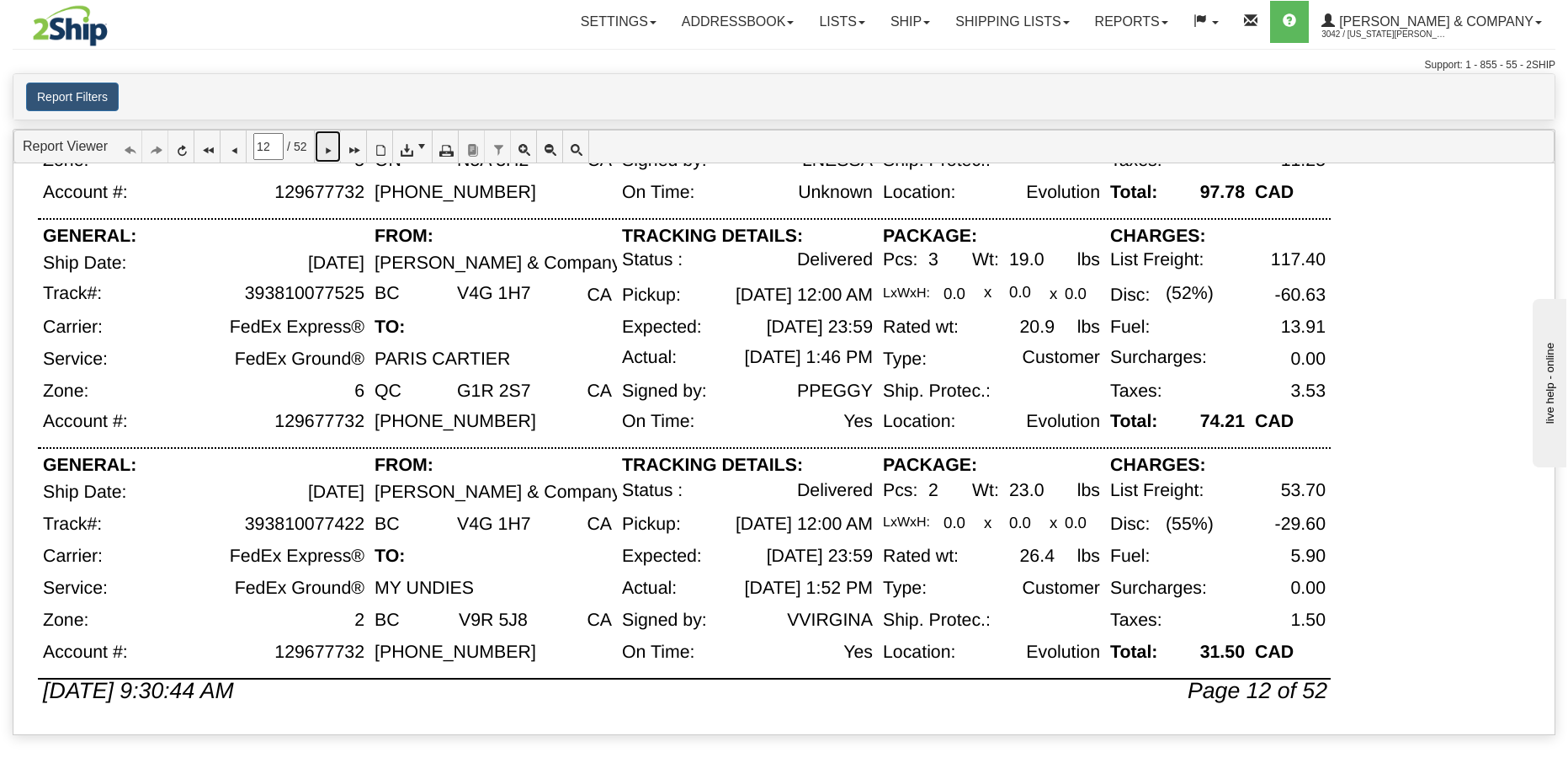
click at [333, 150] on icon at bounding box center [327, 146] width 12 height 12
click at [333, 148] on icon at bounding box center [327, 146] width 12 height 12
click at [341, 143] on link at bounding box center [328, 146] width 26 height 32
click at [333, 153] on icon at bounding box center [327, 146] width 12 height 12
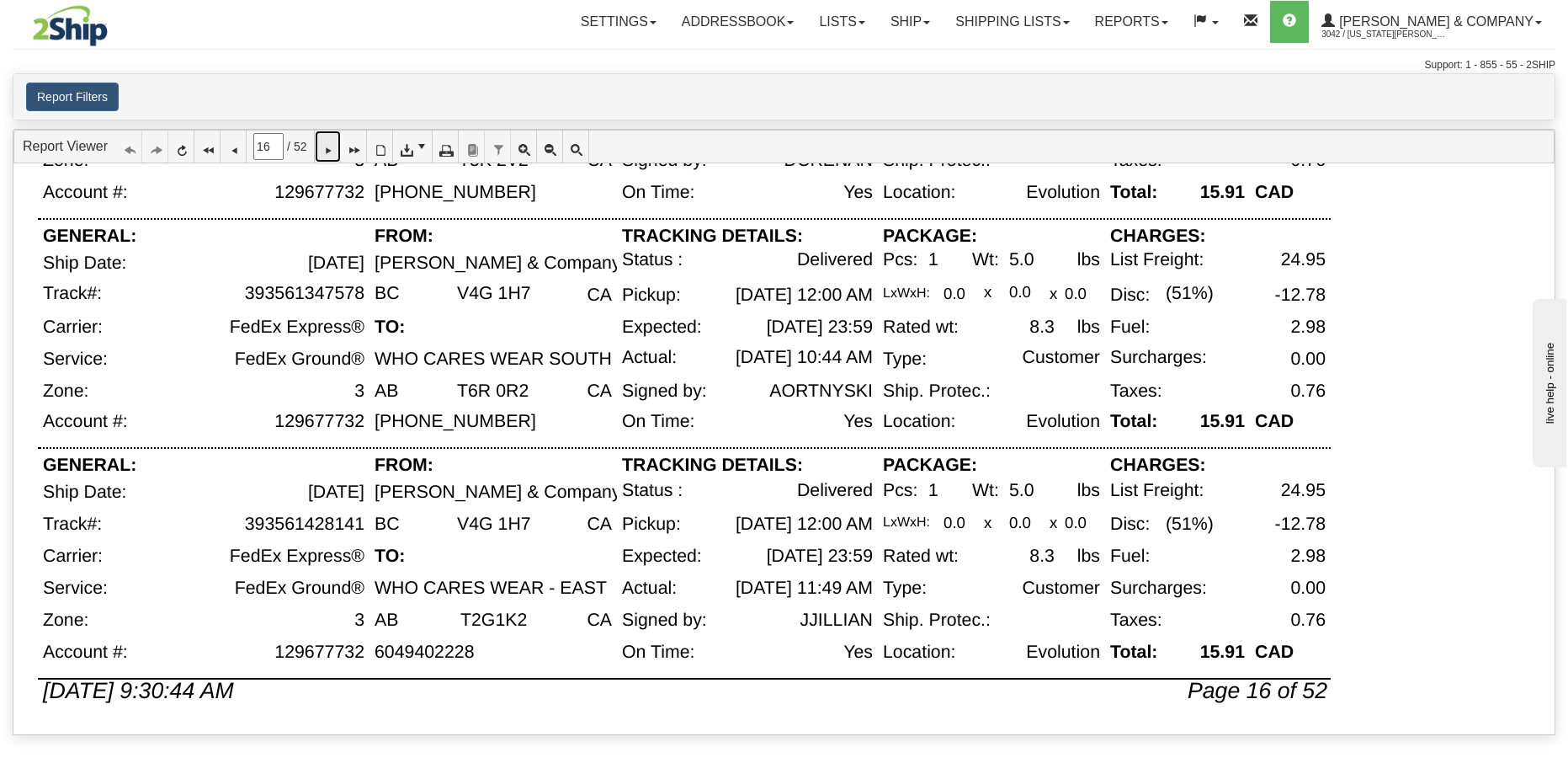
click at [333, 143] on icon at bounding box center [327, 146] width 12 height 12
click at [339, 158] on link at bounding box center [328, 146] width 26 height 32
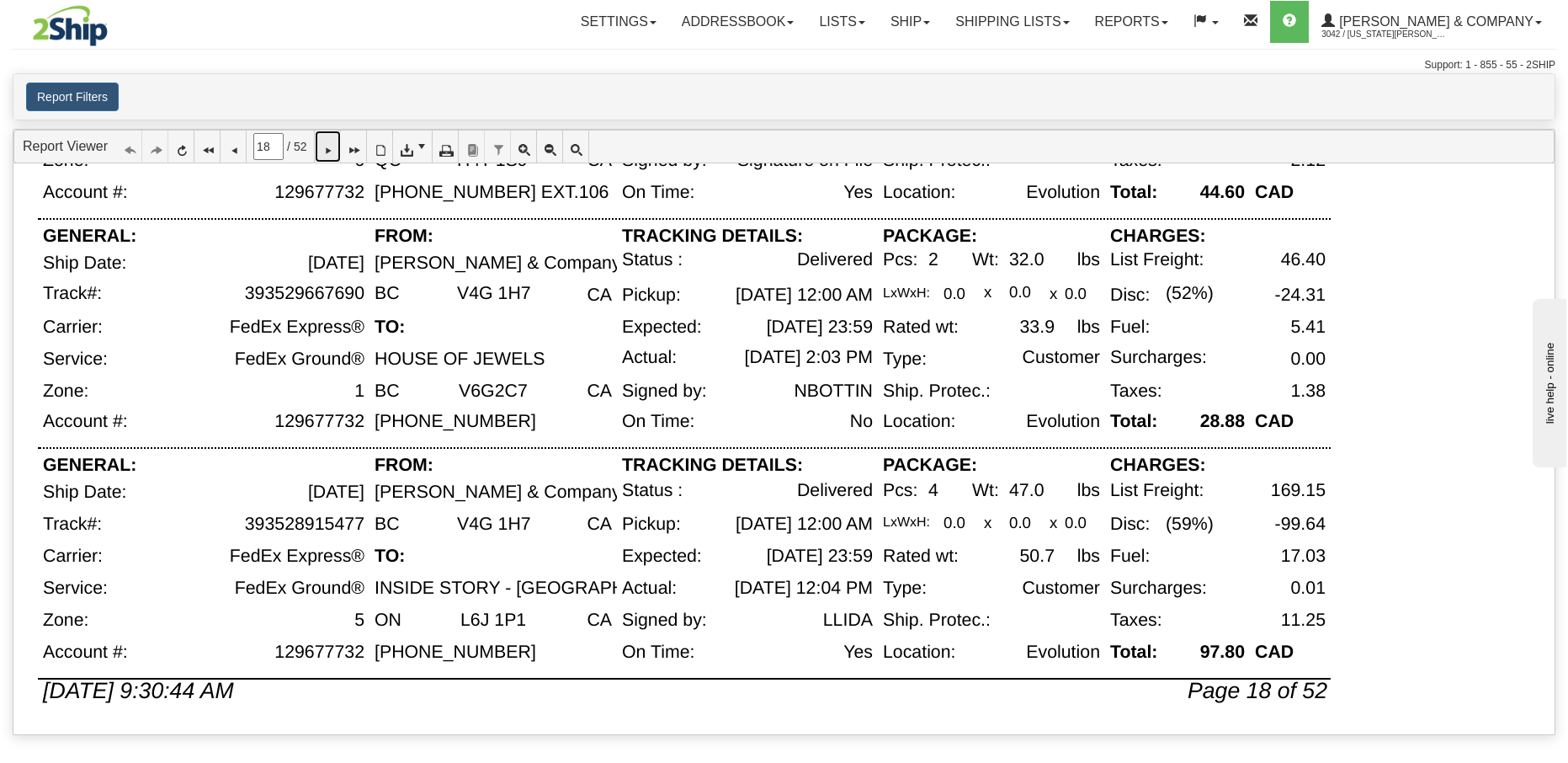
click at [333, 145] on icon at bounding box center [327, 146] width 12 height 12
click at [331, 144] on icon at bounding box center [327, 146] width 12 height 12
click at [333, 152] on icon at bounding box center [327, 146] width 12 height 12
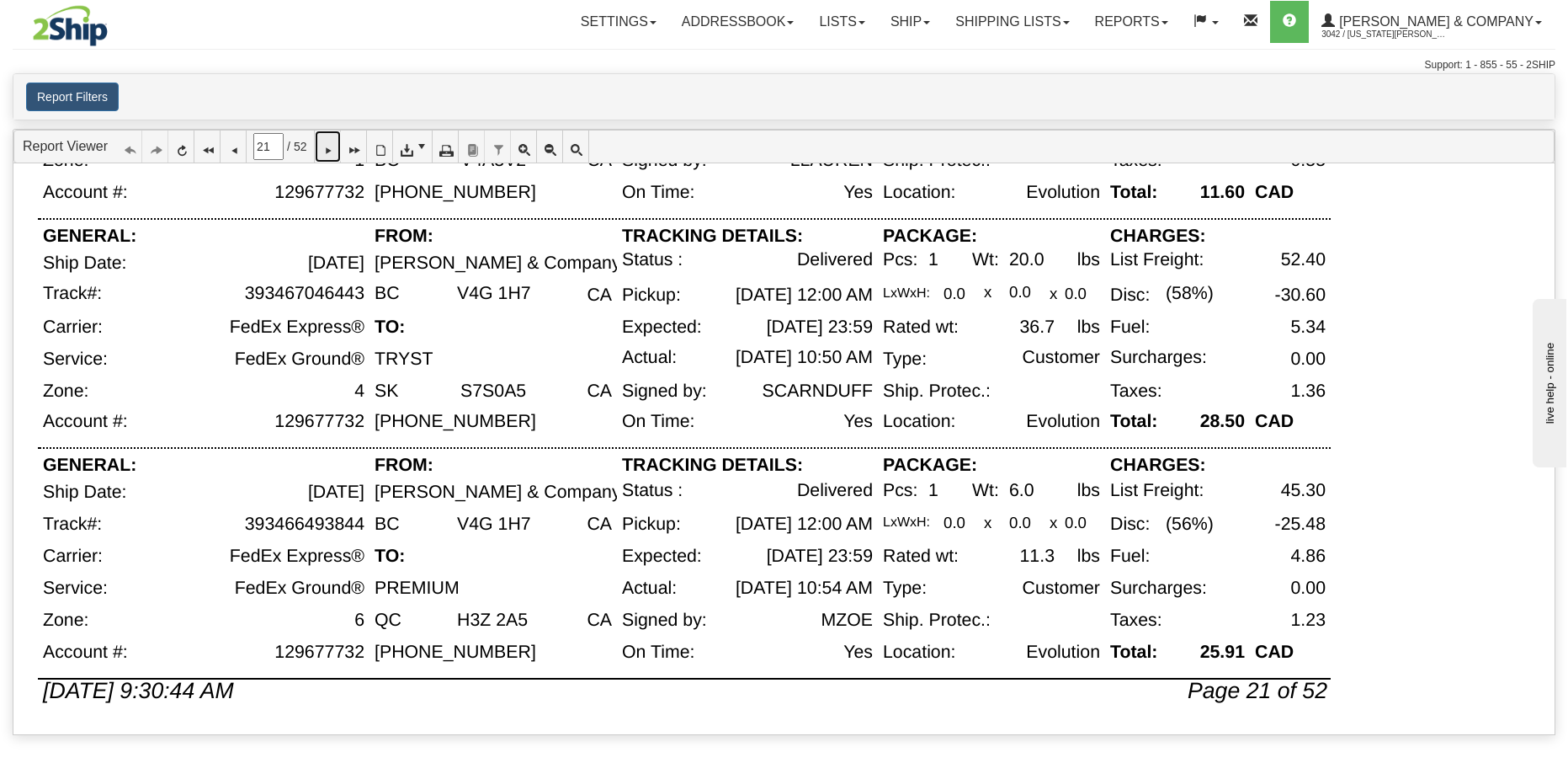
click at [333, 148] on icon at bounding box center [327, 146] width 12 height 12
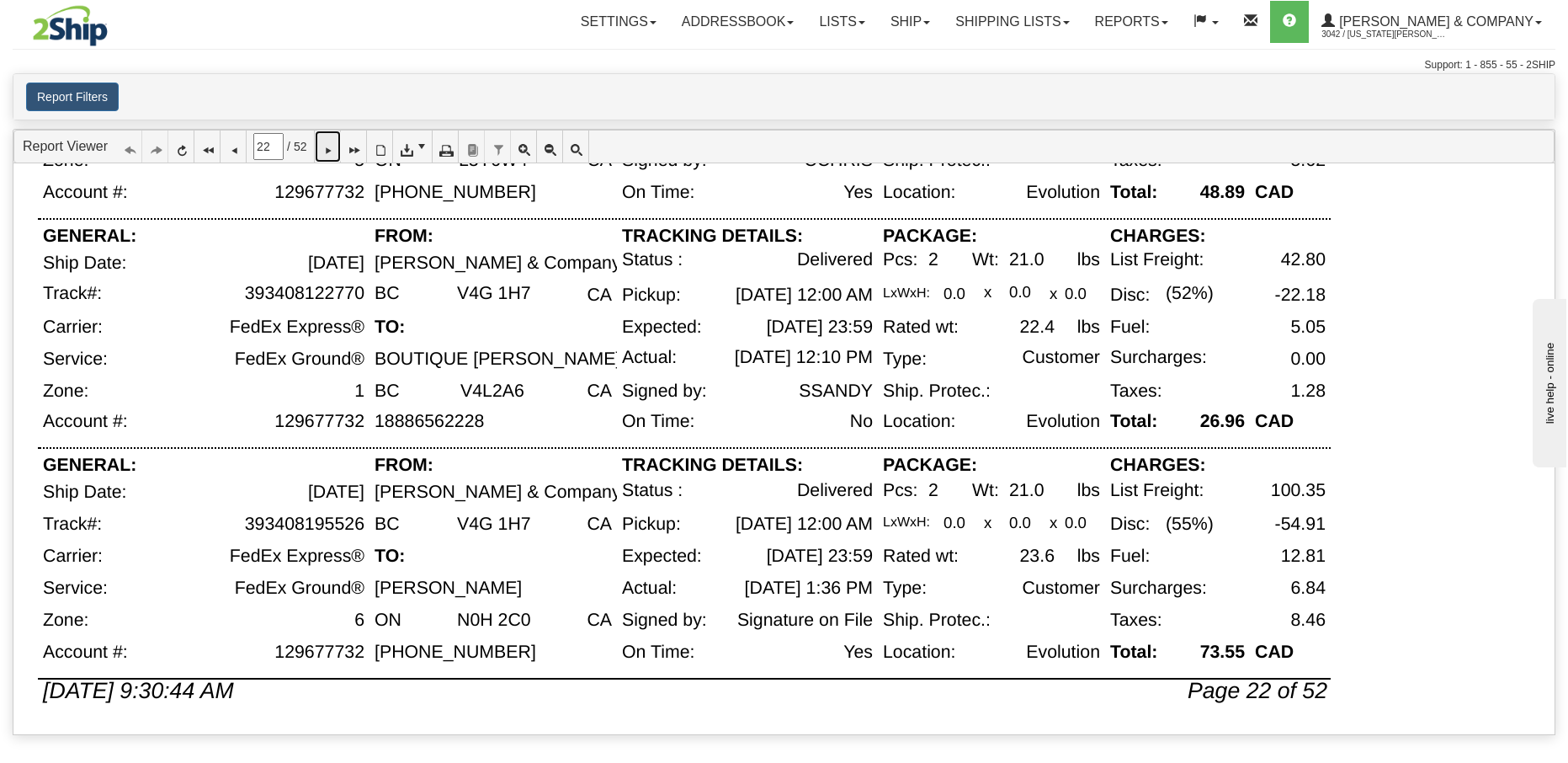
click at [341, 136] on link at bounding box center [328, 146] width 26 height 32
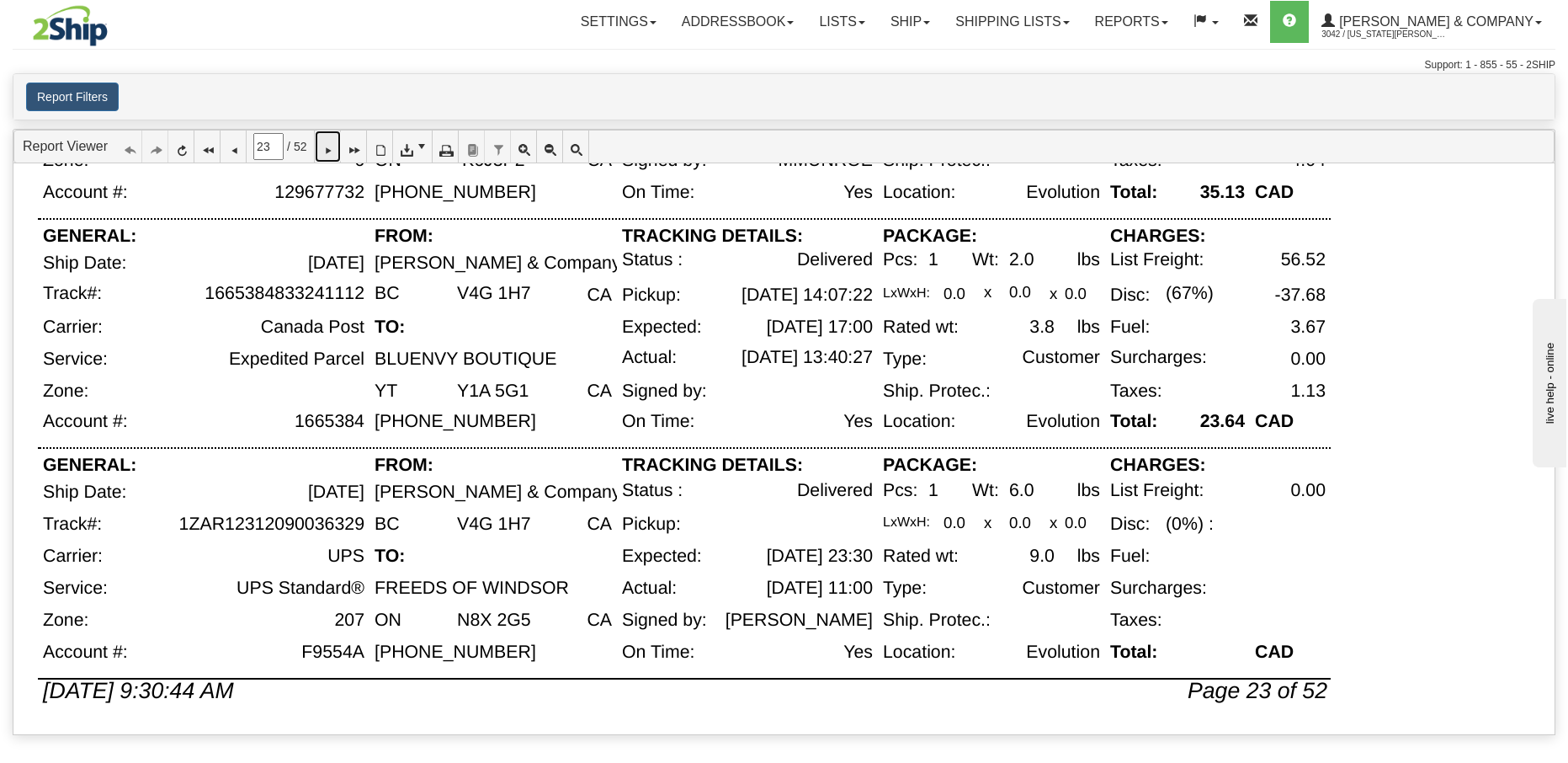
click at [333, 148] on icon at bounding box center [327, 146] width 12 height 12
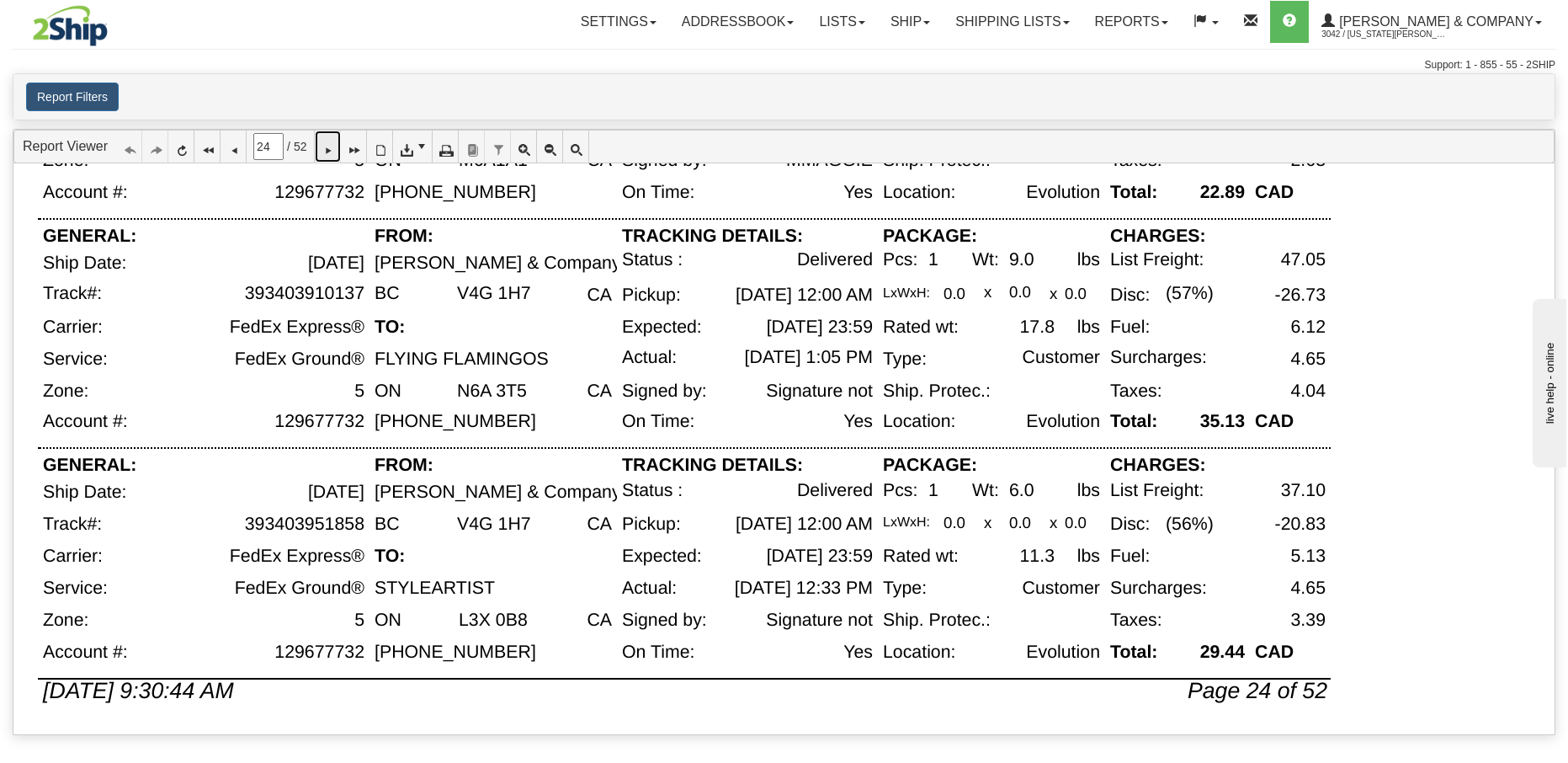
click at [333, 153] on icon at bounding box center [327, 146] width 12 height 12
click at [333, 146] on icon at bounding box center [327, 146] width 12 height 12
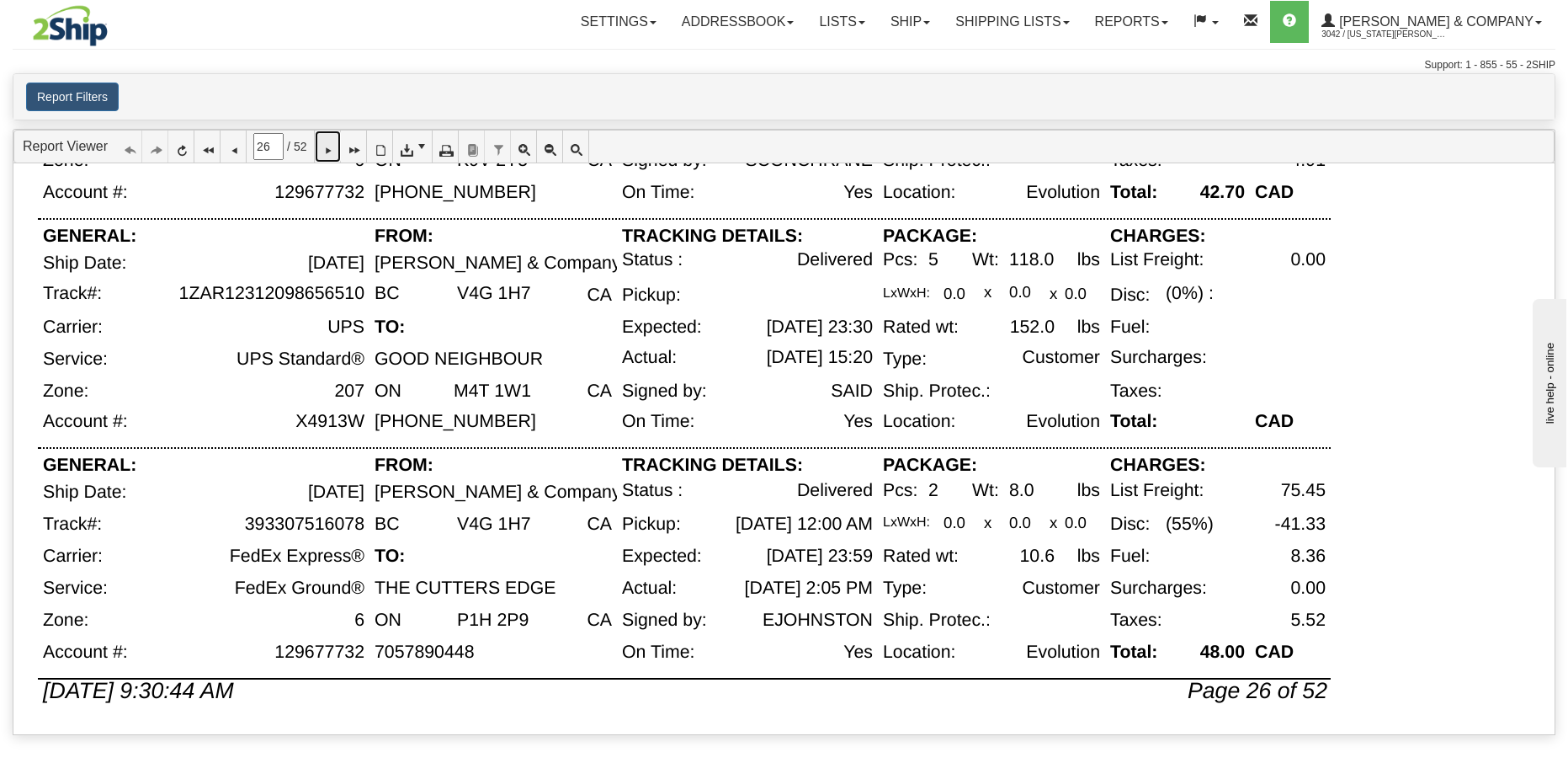
click at [333, 149] on icon at bounding box center [327, 146] width 12 height 12
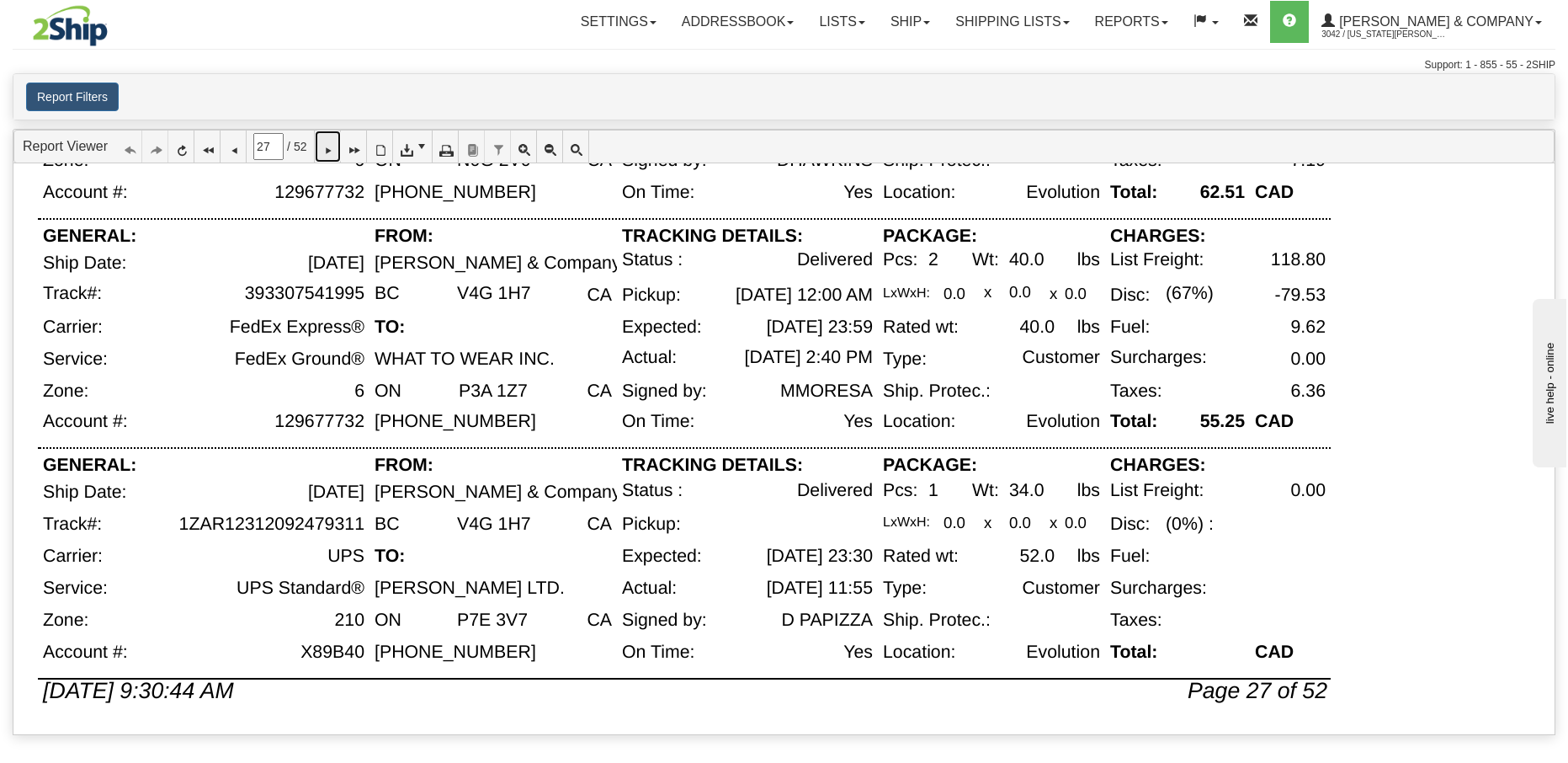
click at [333, 150] on icon at bounding box center [327, 146] width 12 height 12
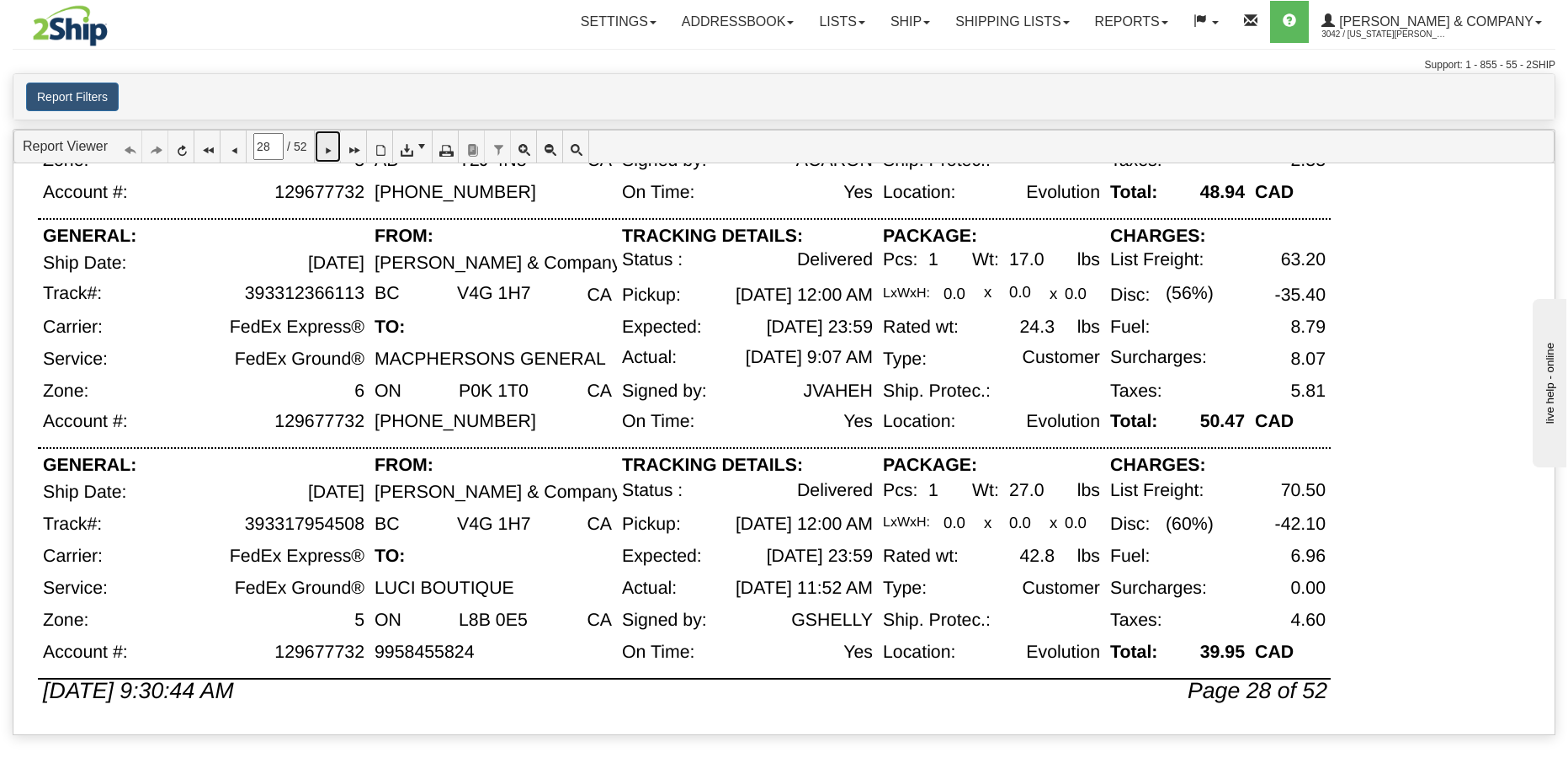
click at [326, 160] on link at bounding box center [328, 146] width 26 height 32
click at [333, 153] on icon at bounding box center [327, 146] width 12 height 12
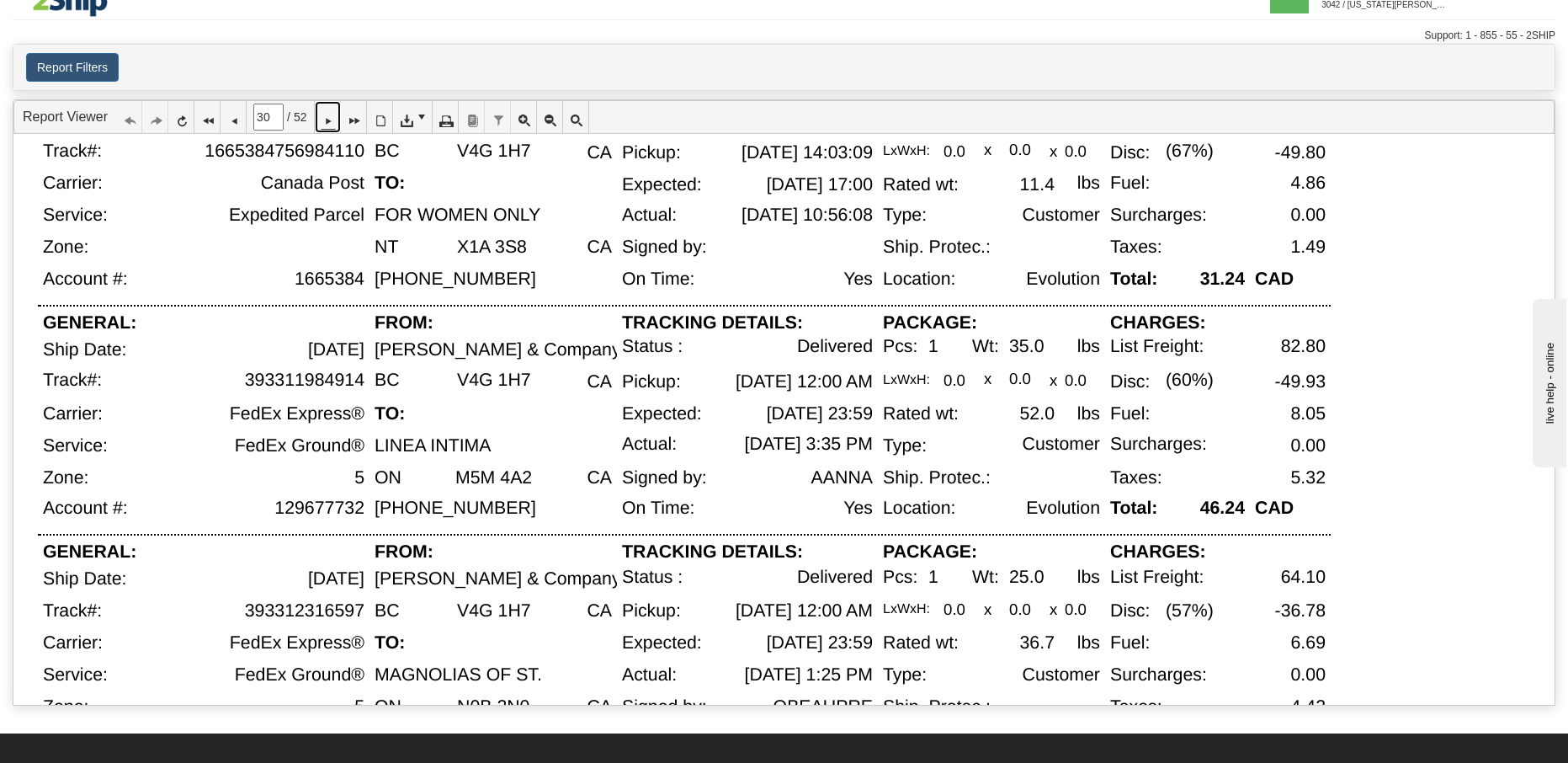
scroll to position [800, 0]
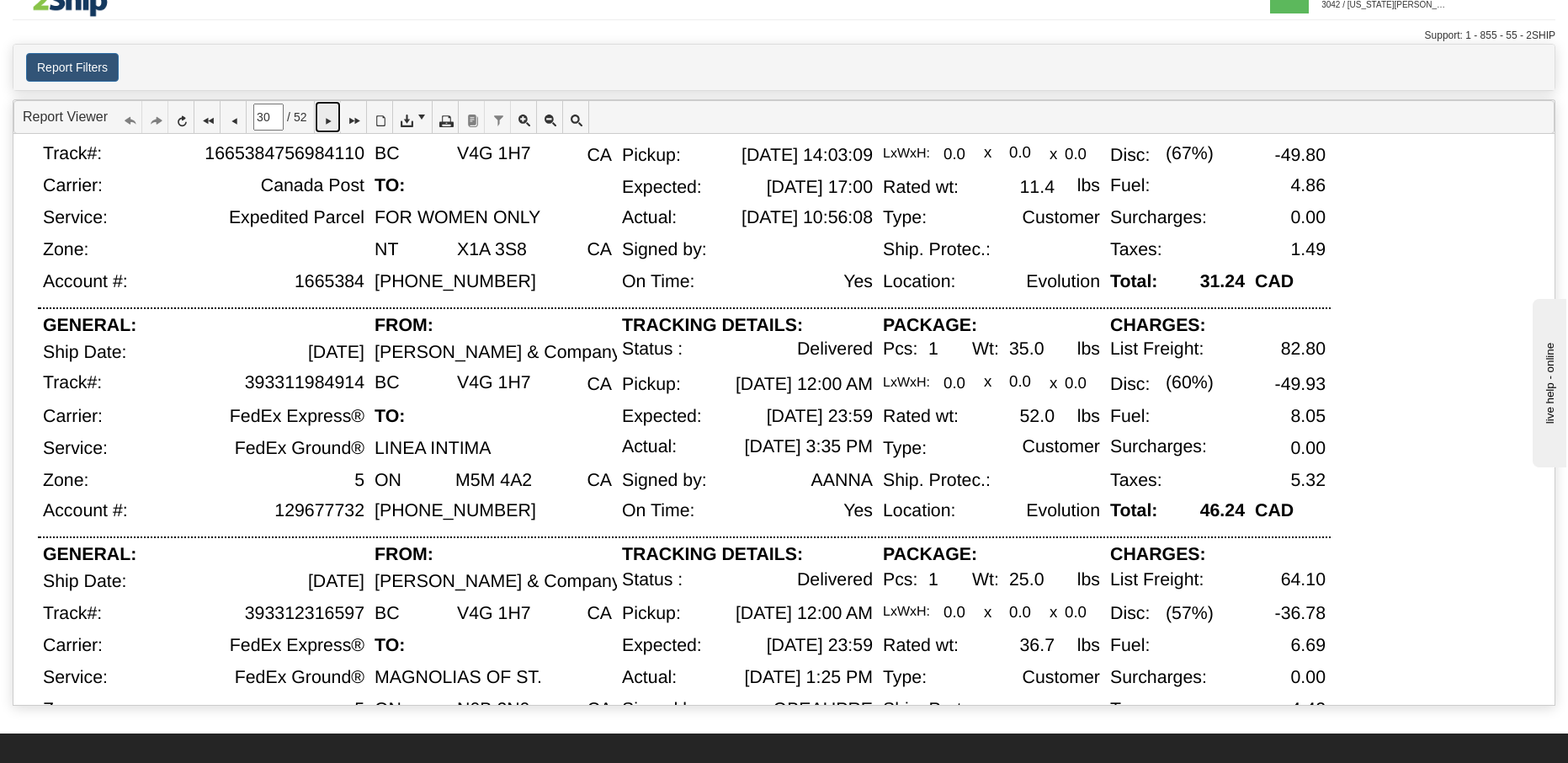
click at [329, 118] on link at bounding box center [328, 116] width 26 height 32
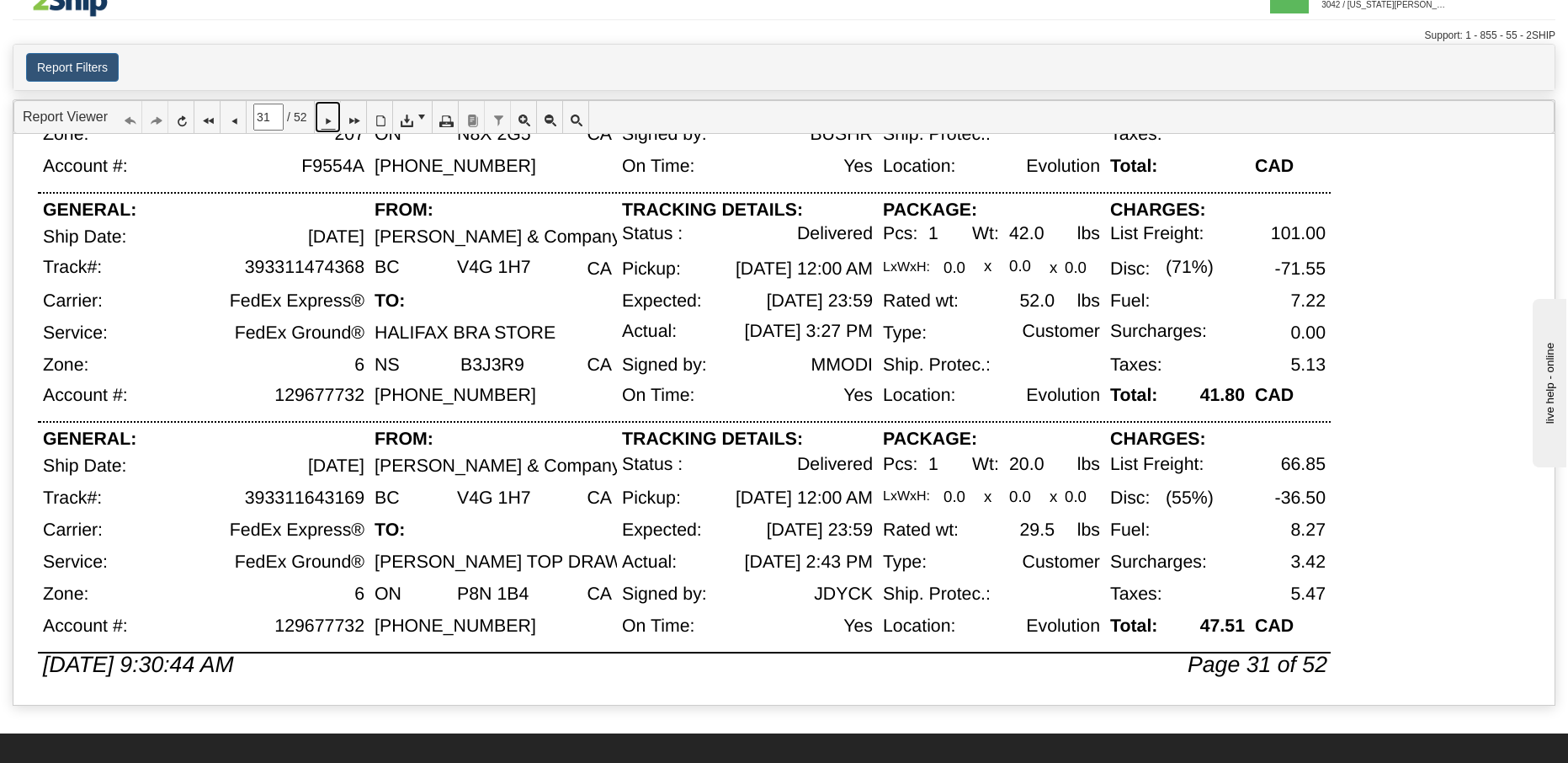
scroll to position [919, 0]
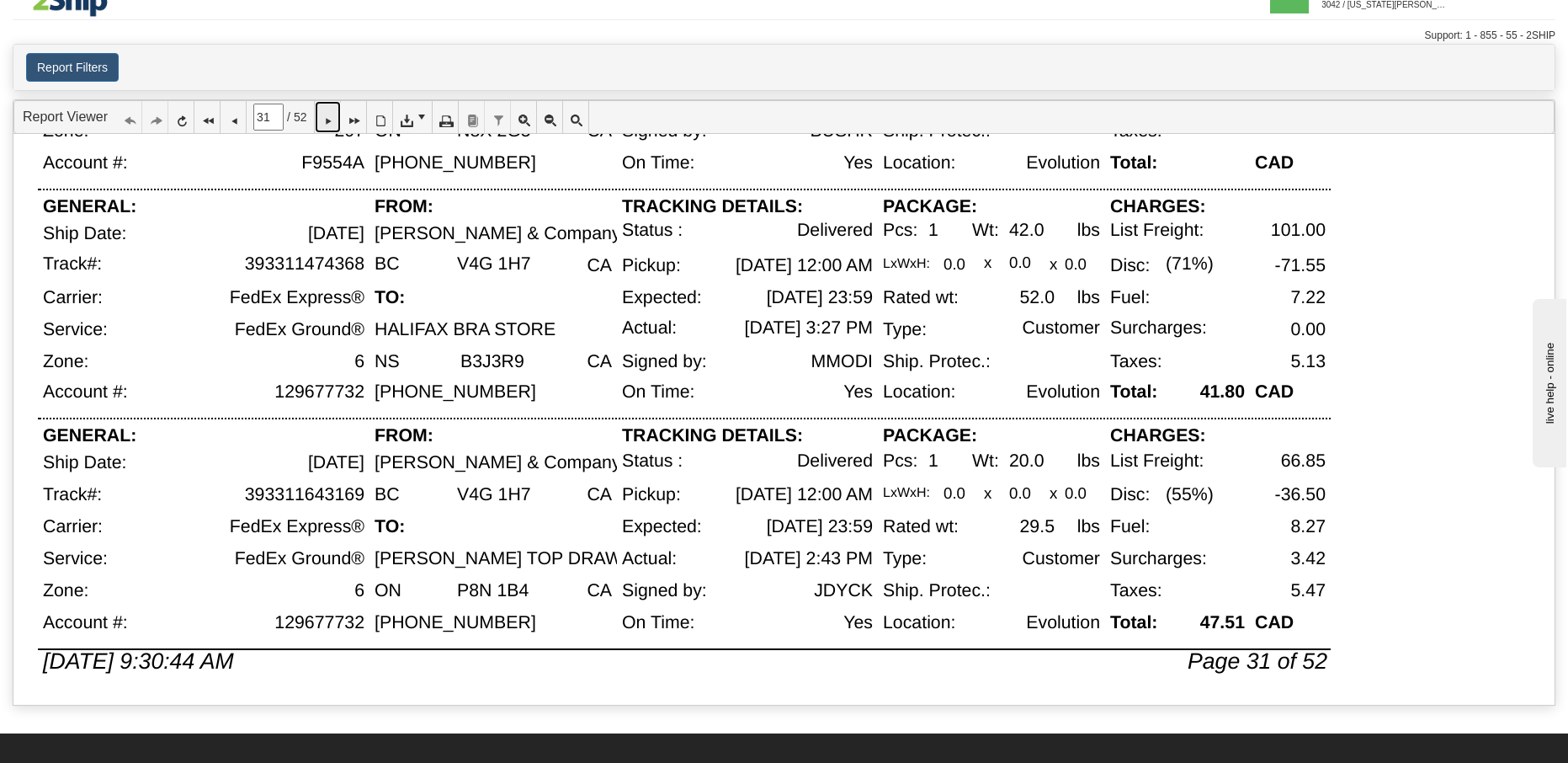
click at [333, 123] on icon at bounding box center [327, 116] width 12 height 12
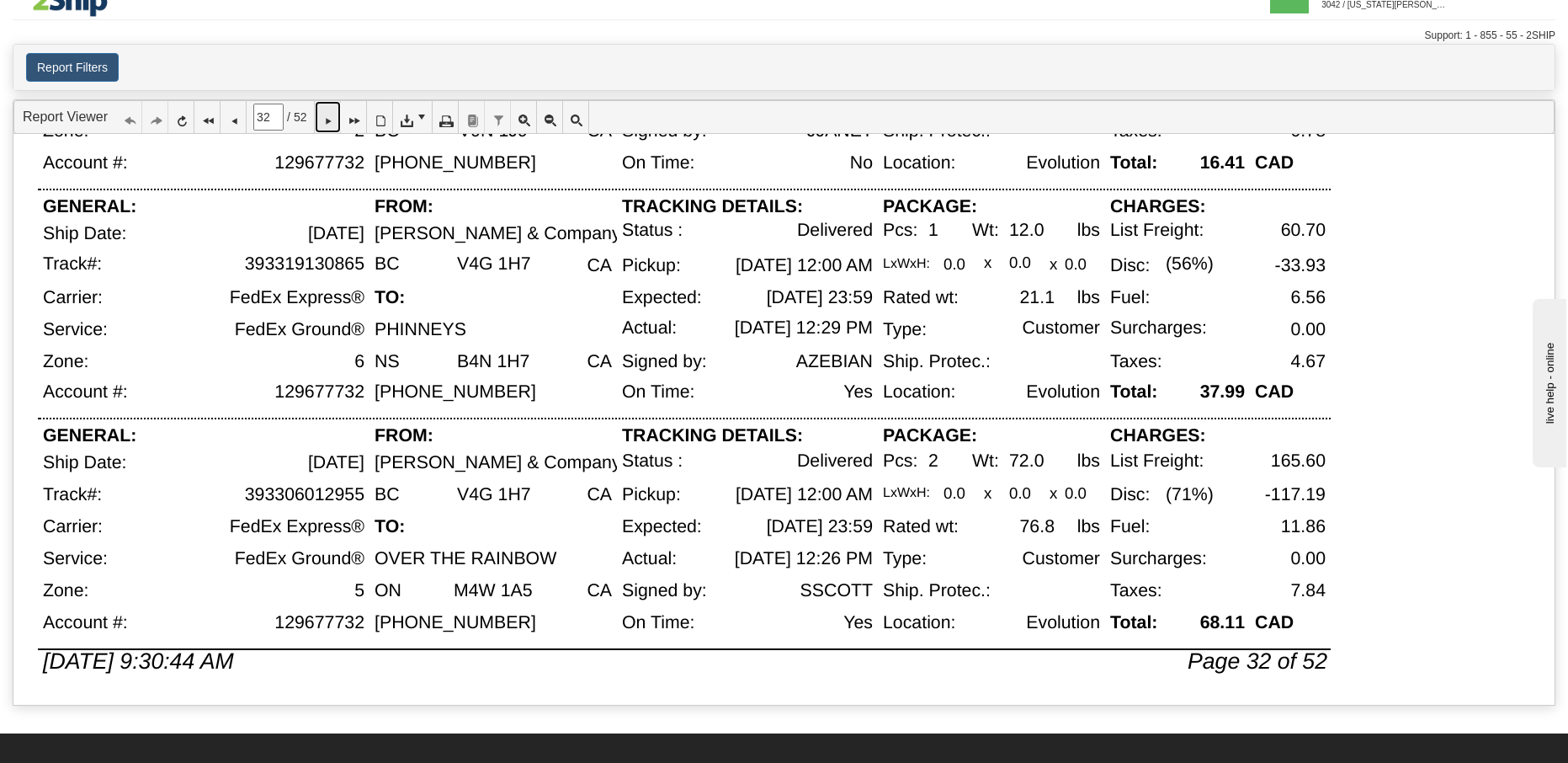
click at [333, 119] on icon at bounding box center [327, 116] width 12 height 12
click at [687, 74] on div "Report Filters User [US_STATE][PERSON_NAME] Client 3042 - [PERSON_NAME] & Compa…" at bounding box center [784, 67] width 1542 height 29
click at [333, 123] on icon at bounding box center [327, 116] width 12 height 12
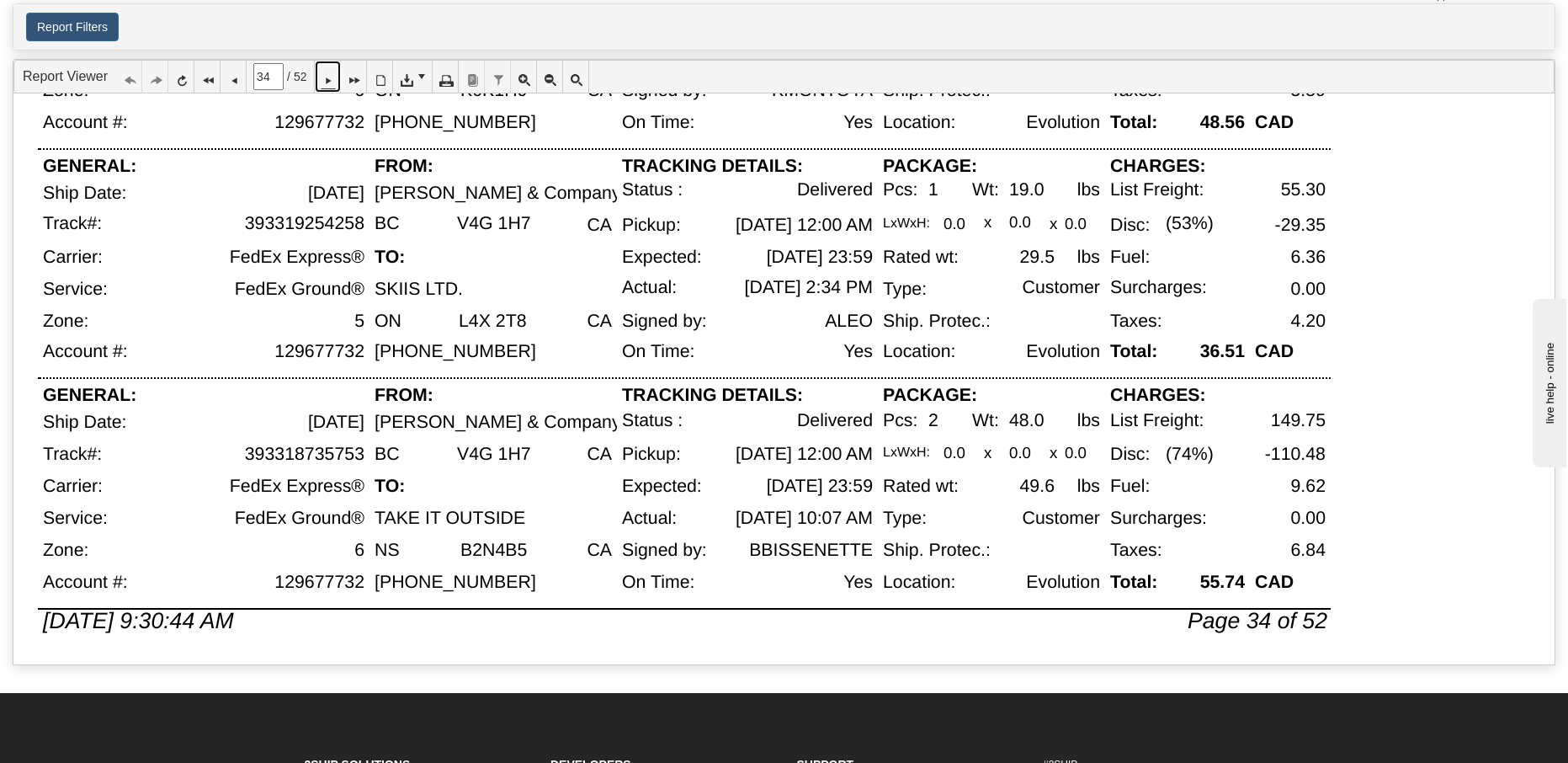
scroll to position [63, 0]
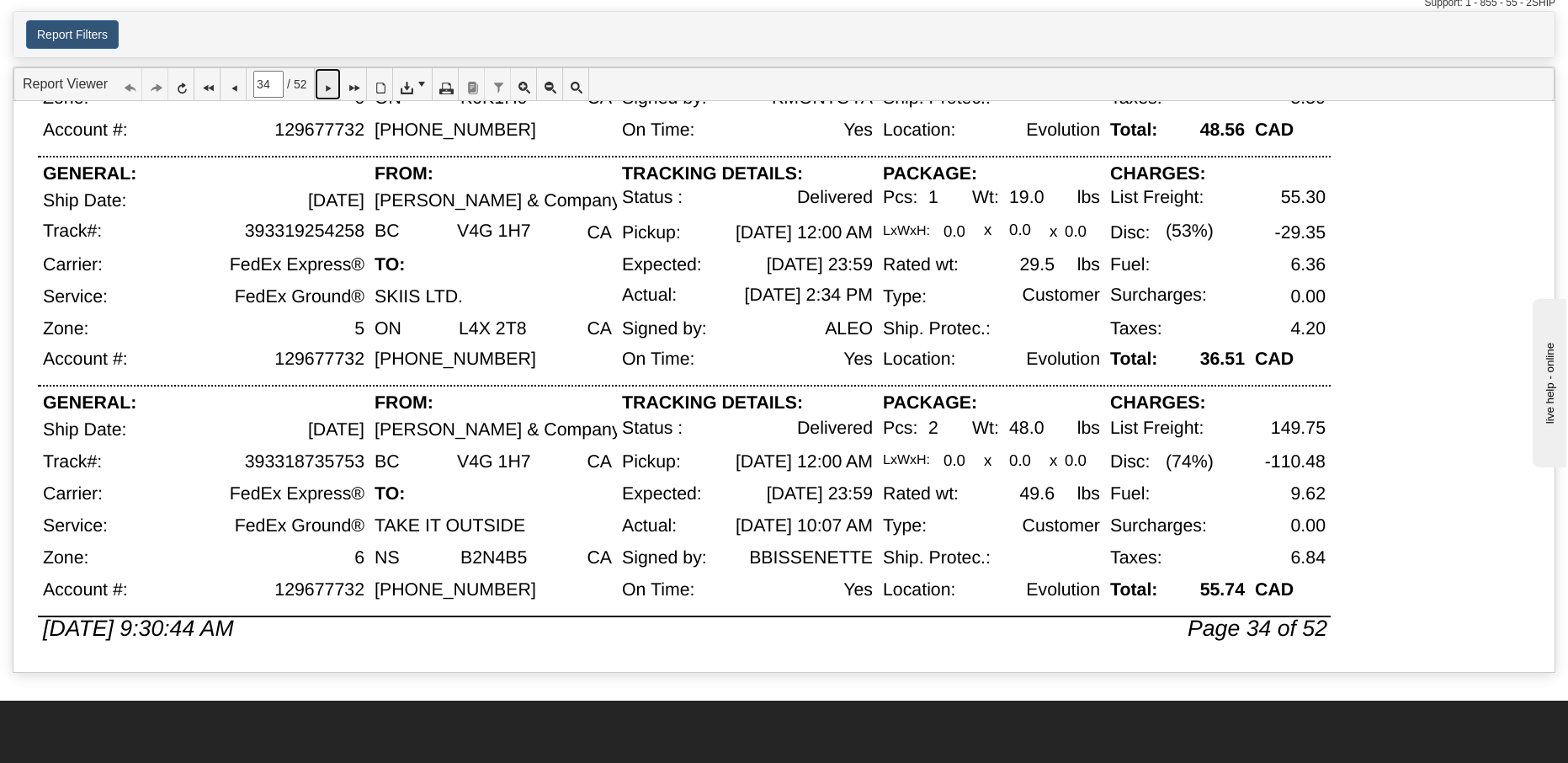
click at [332, 84] on icon at bounding box center [327, 84] width 12 height 12
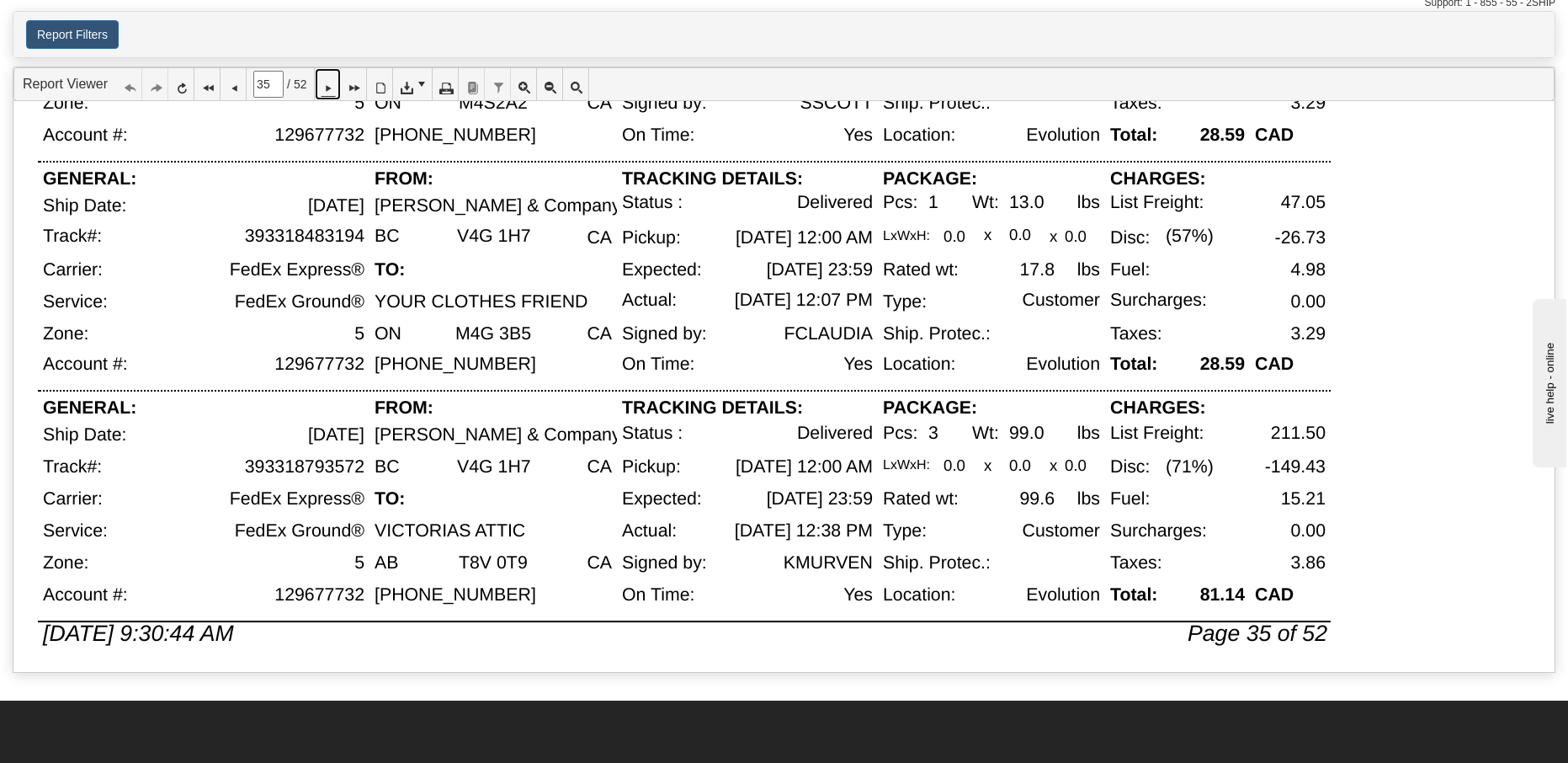
scroll to position [919, 0]
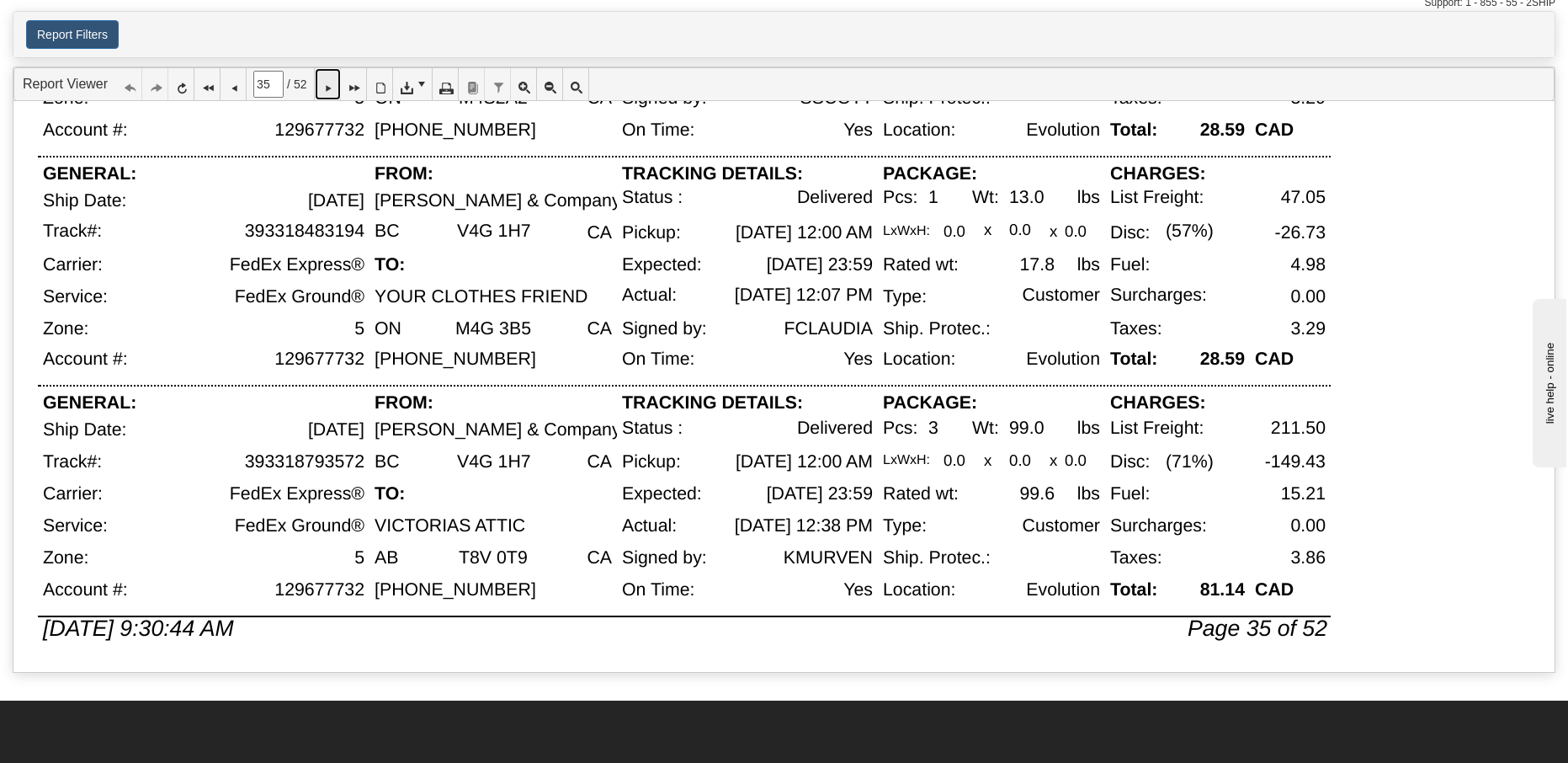
click at [333, 87] on icon at bounding box center [327, 84] width 12 height 12
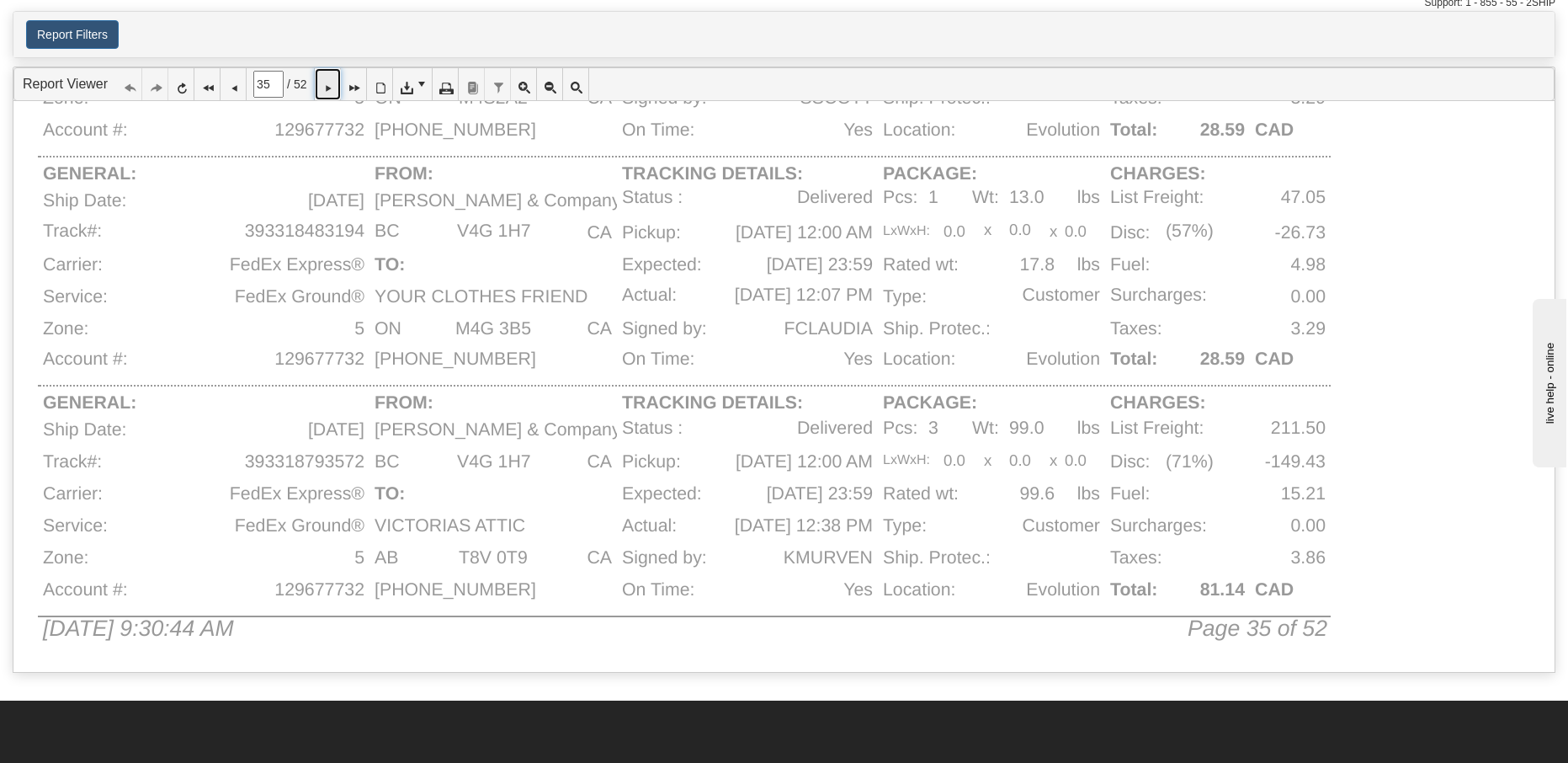
type input "36"
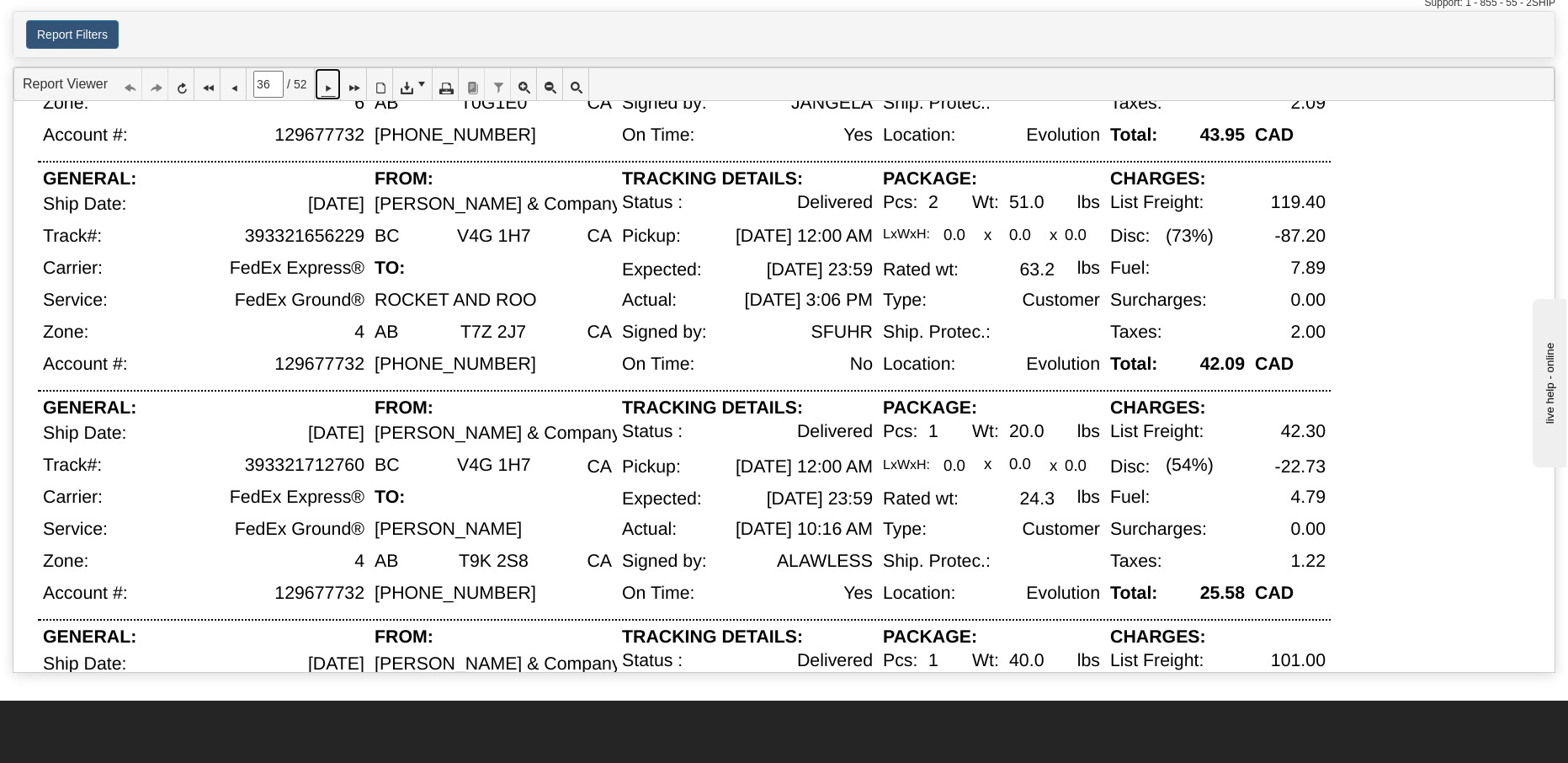
scroll to position [465, 0]
